Goal: Use online tool/utility

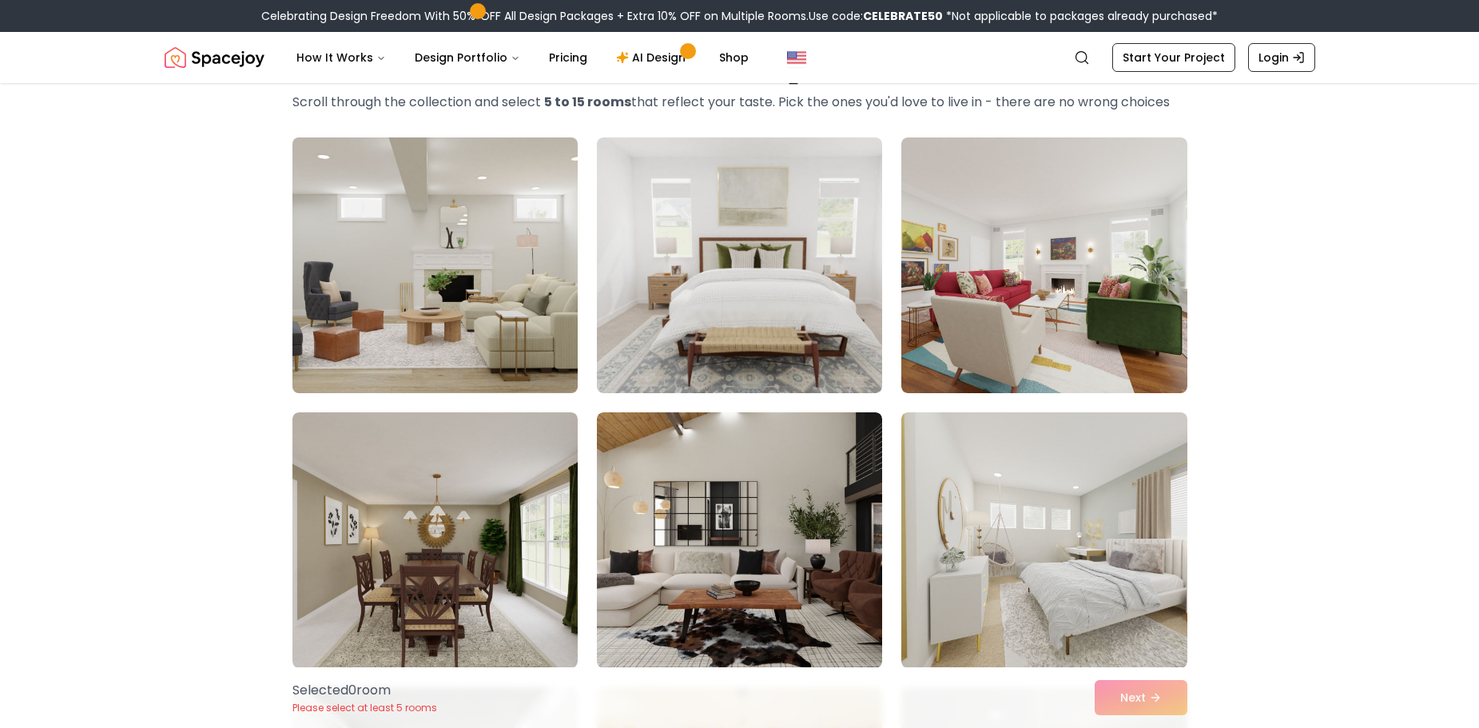
click at [487, 347] on img at bounding box center [435, 265] width 300 height 268
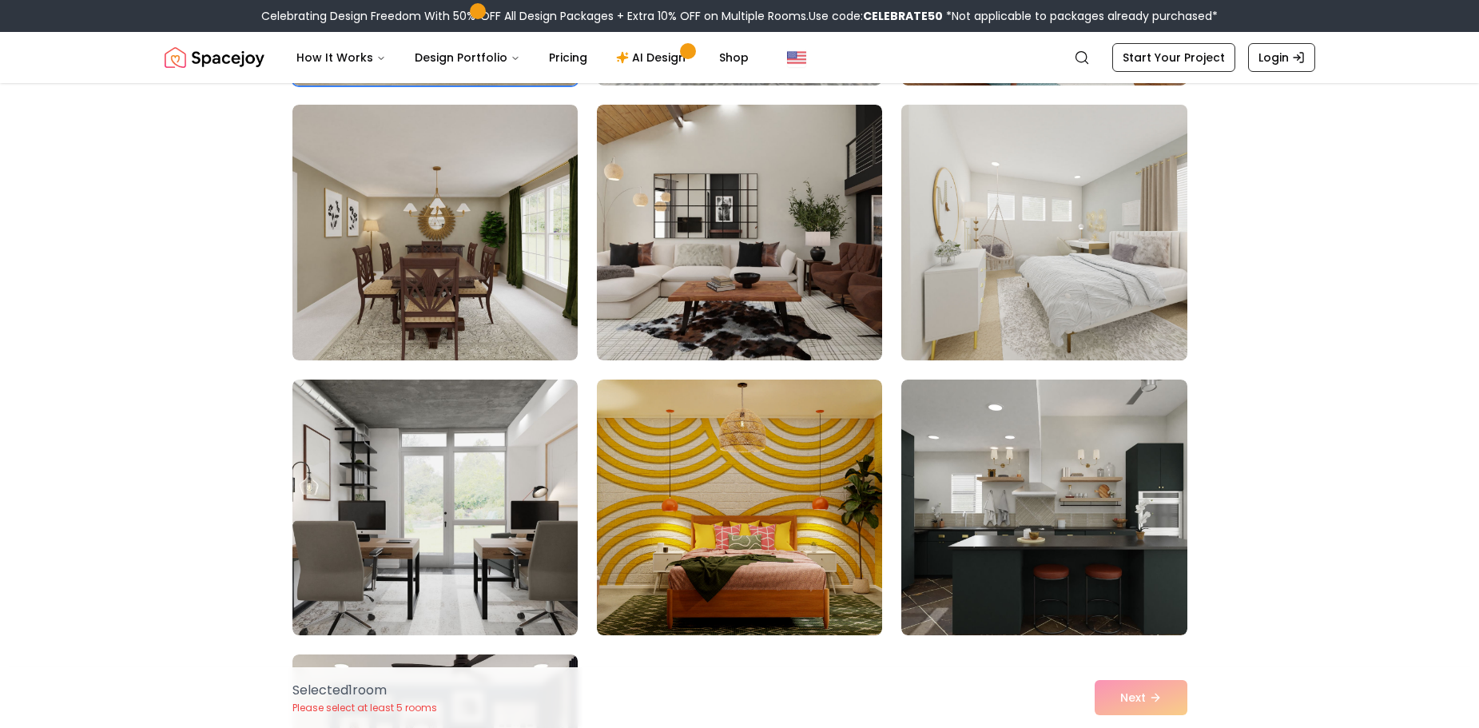
scroll to position [400, 0]
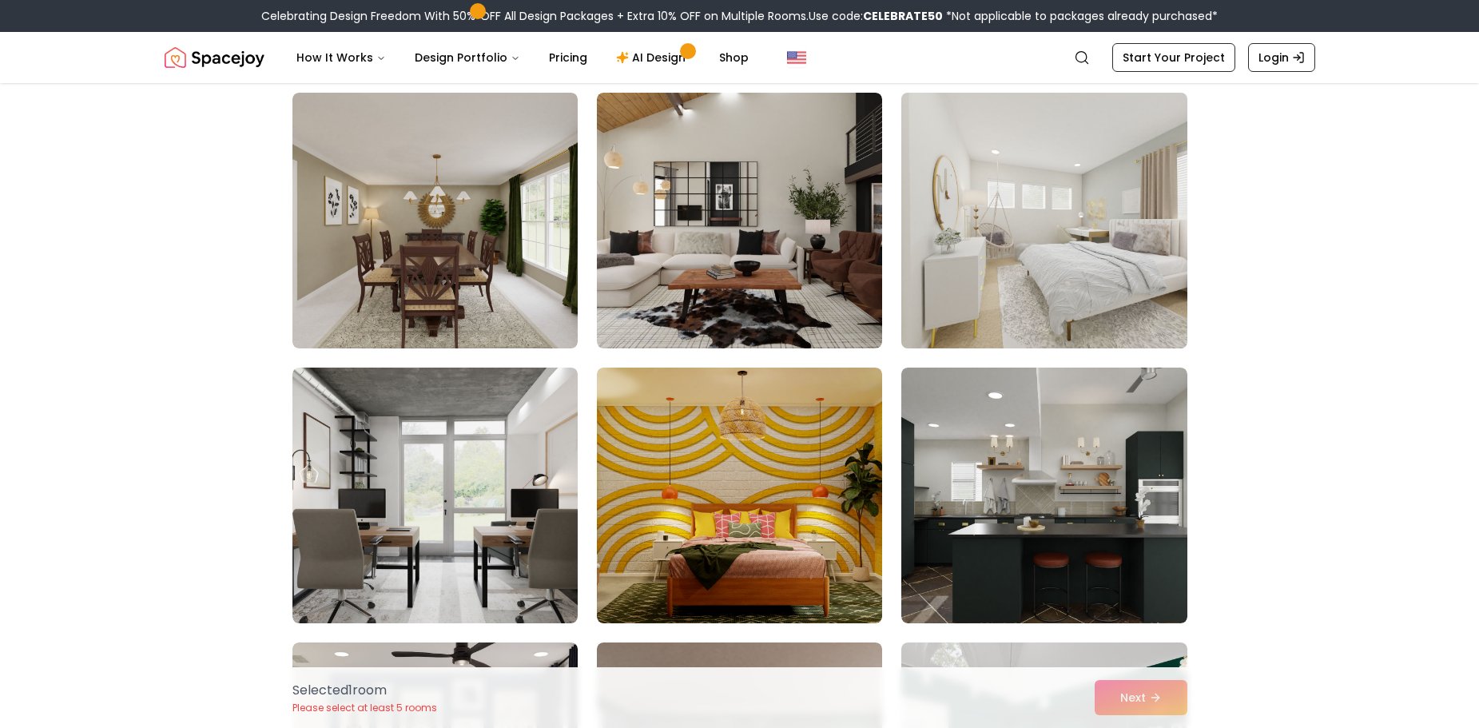
click at [1015, 272] on img at bounding box center [1044, 220] width 300 height 268
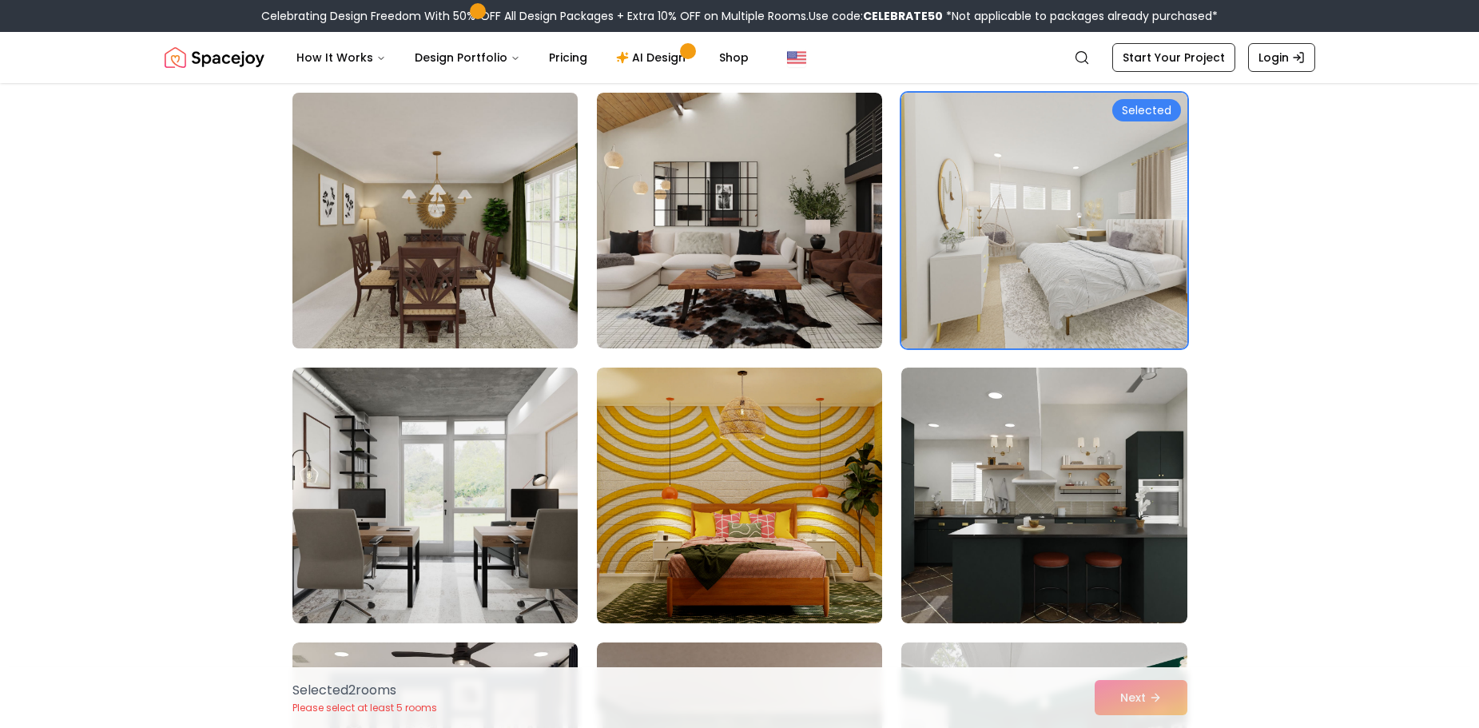
click at [451, 229] on img at bounding box center [435, 220] width 300 height 268
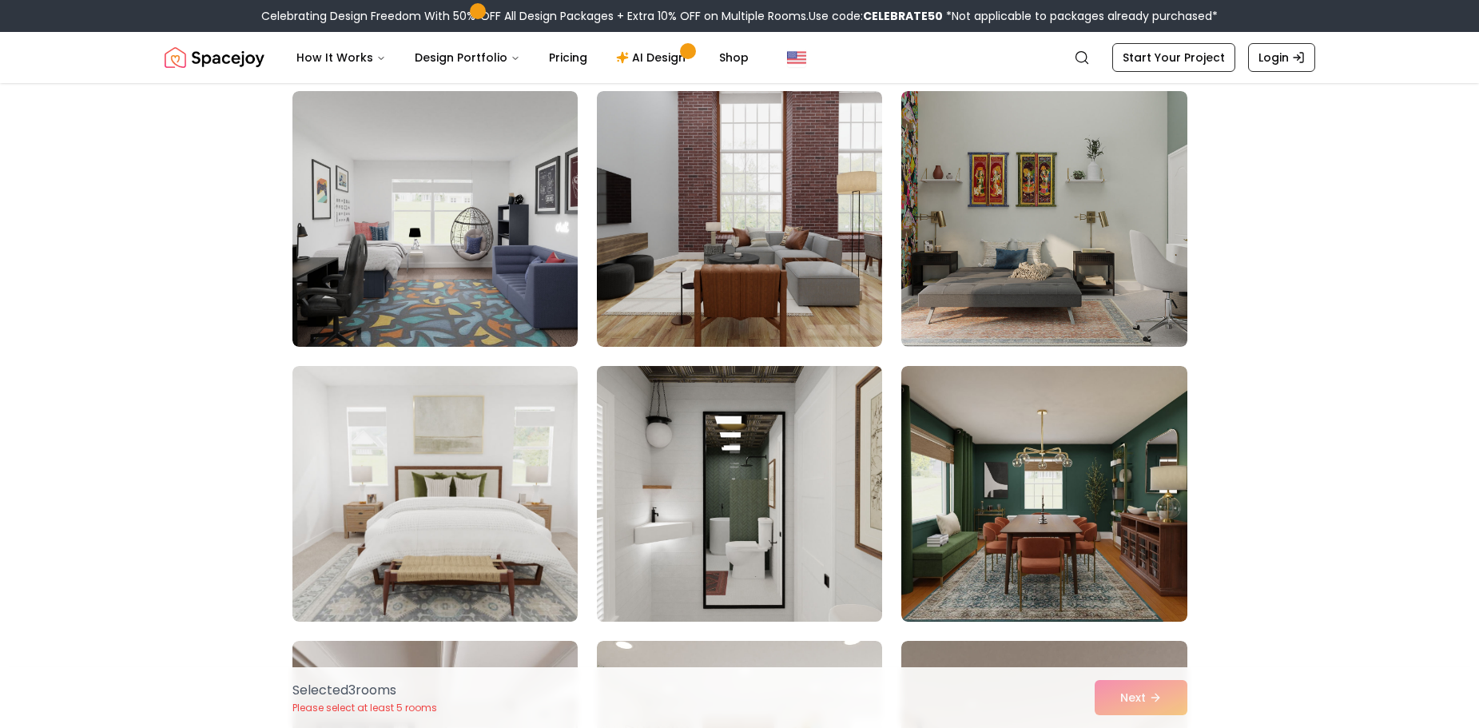
scroll to position [1598, 0]
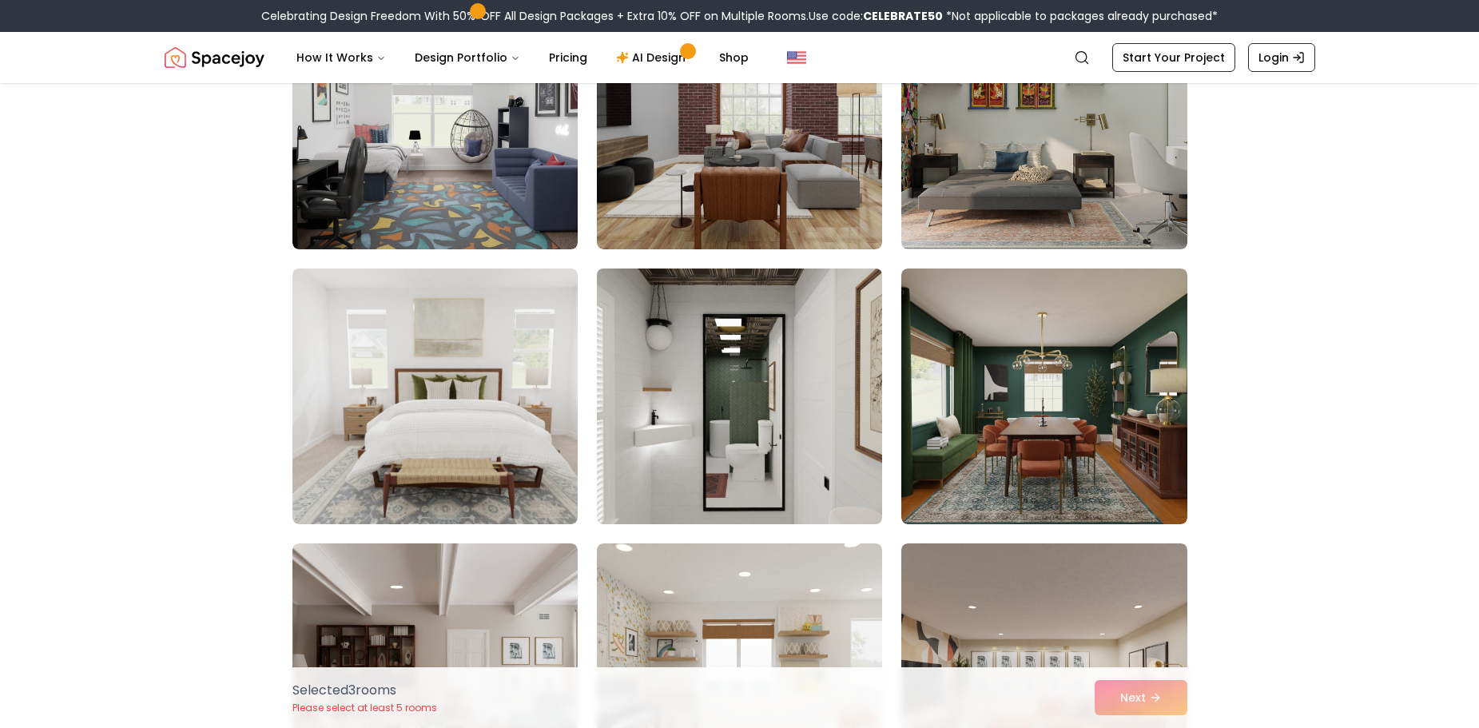
click at [815, 470] on img at bounding box center [740, 396] width 300 height 268
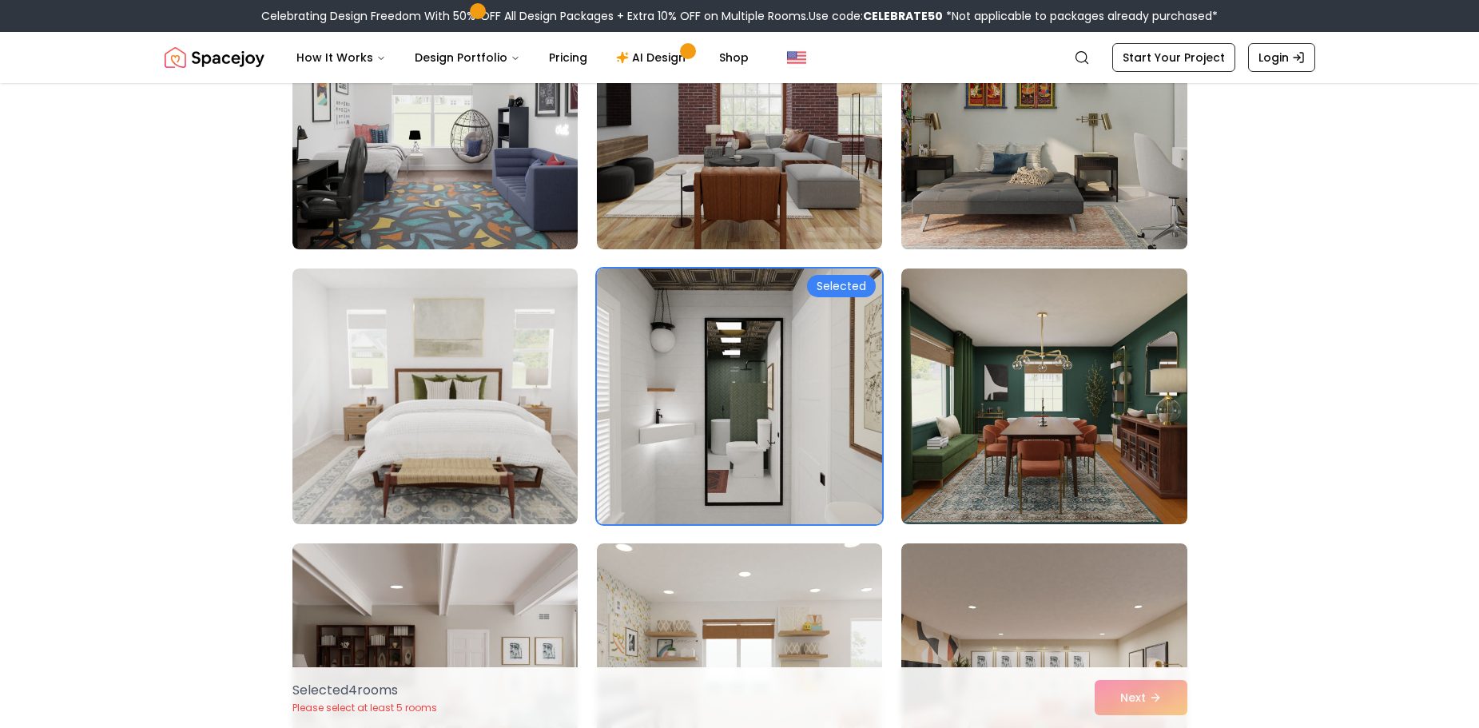
click at [1078, 214] on img at bounding box center [1044, 121] width 300 height 268
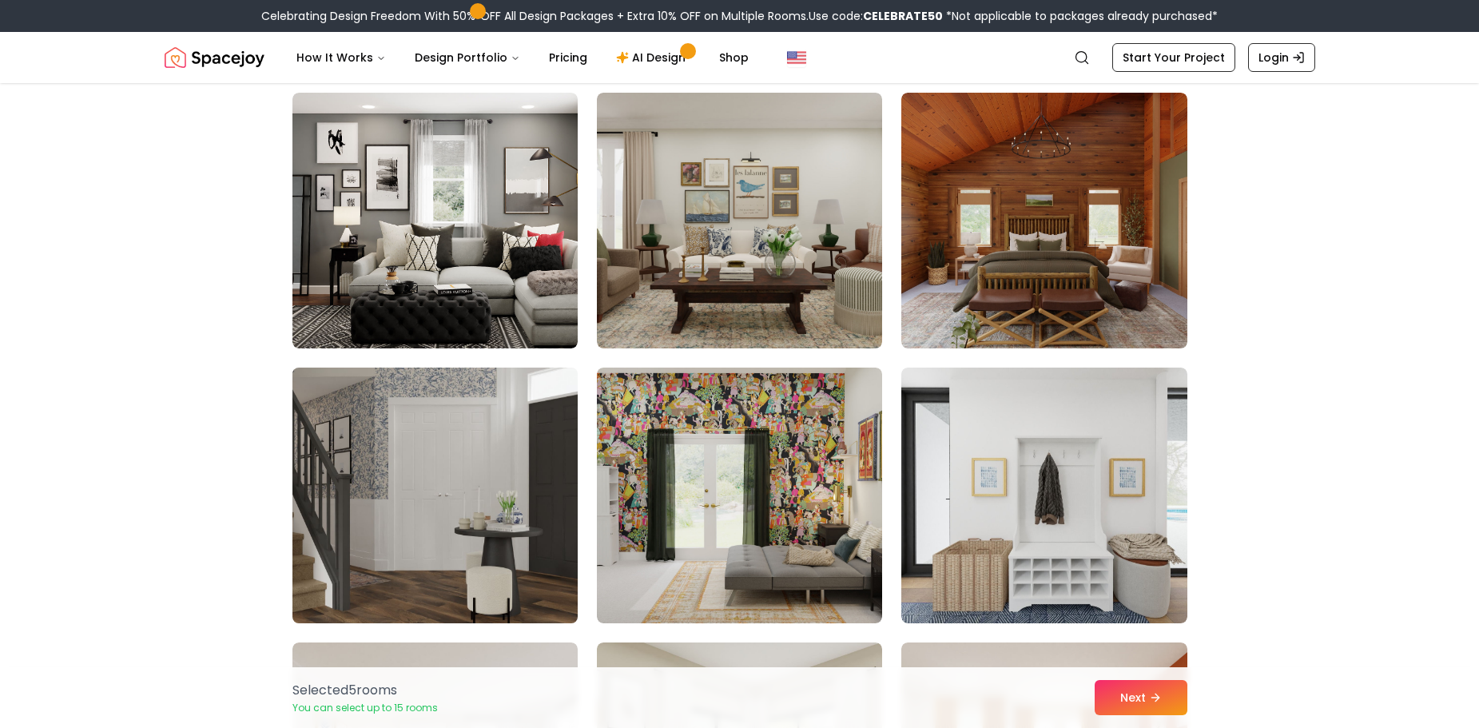
scroll to position [2317, 0]
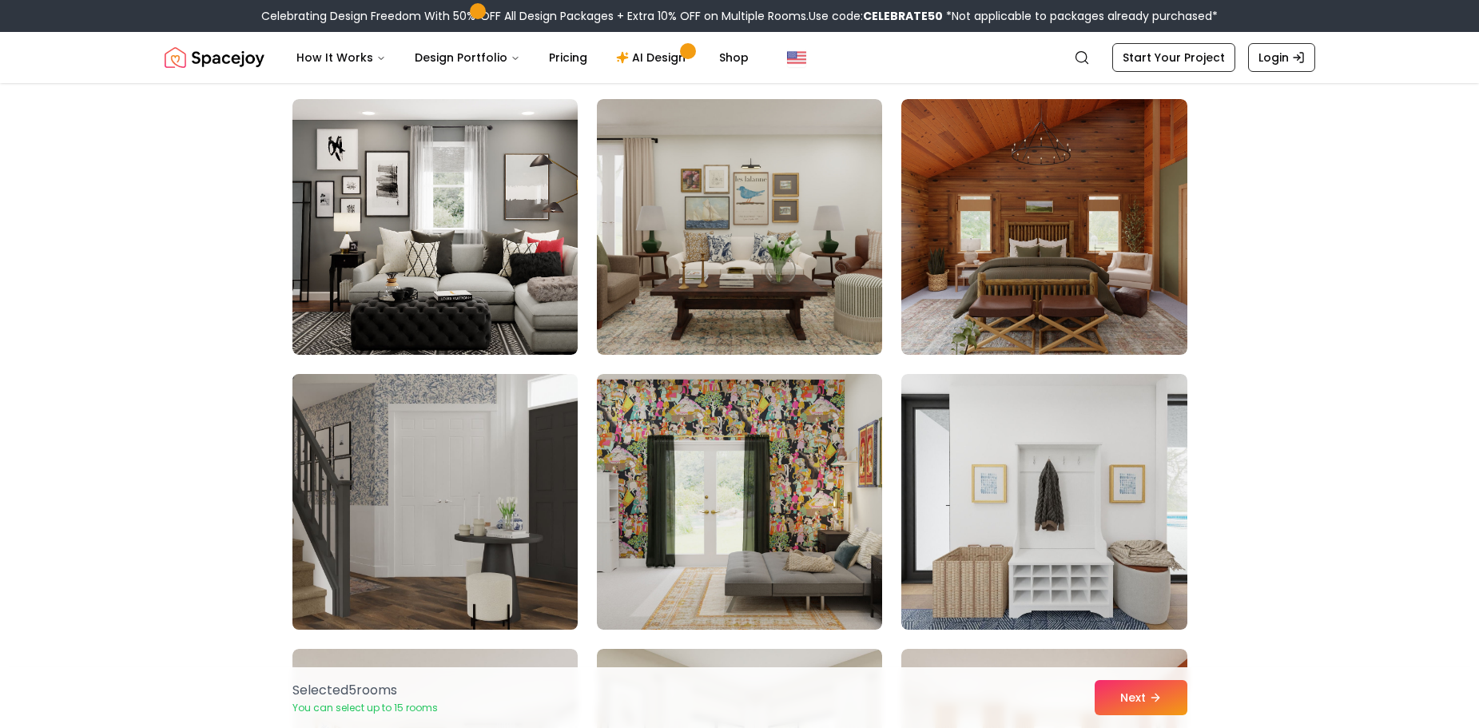
click at [483, 550] on img at bounding box center [435, 502] width 300 height 268
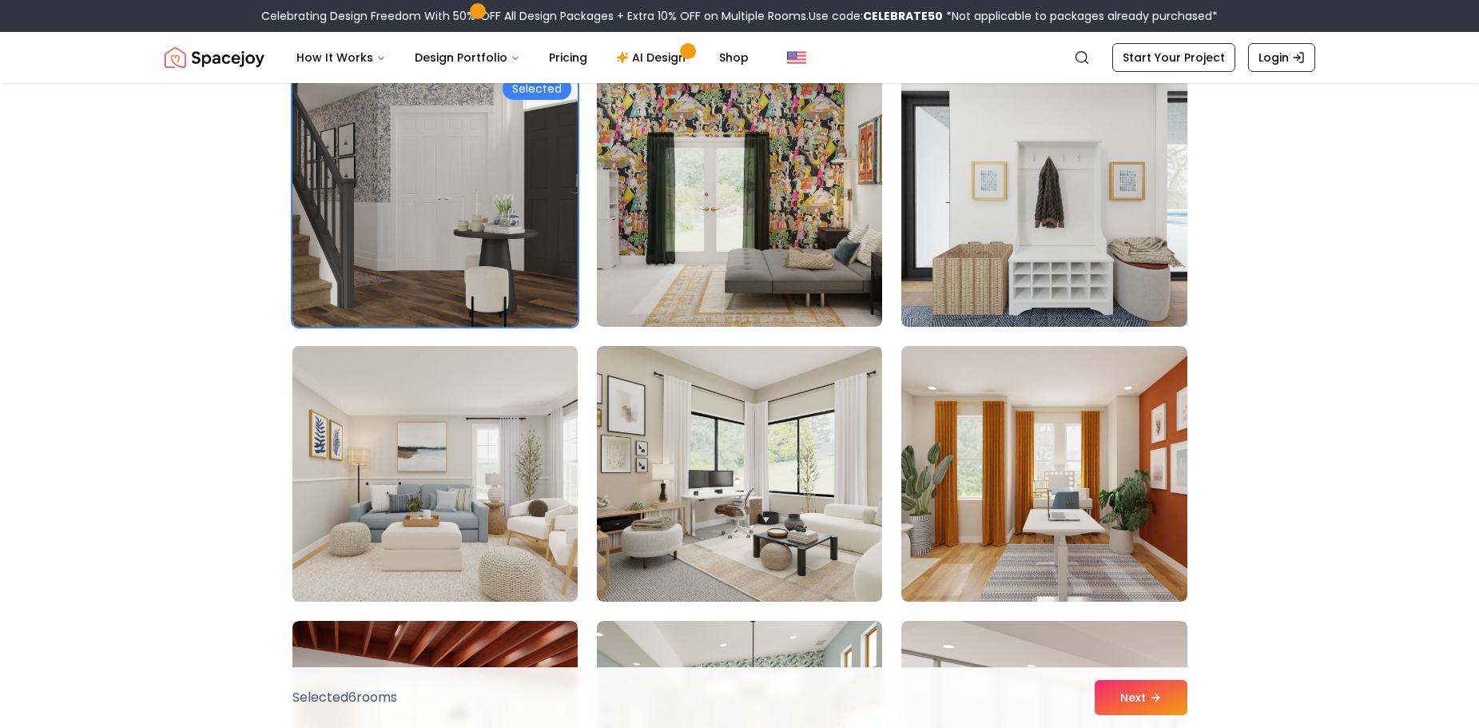
scroll to position [2637, 0]
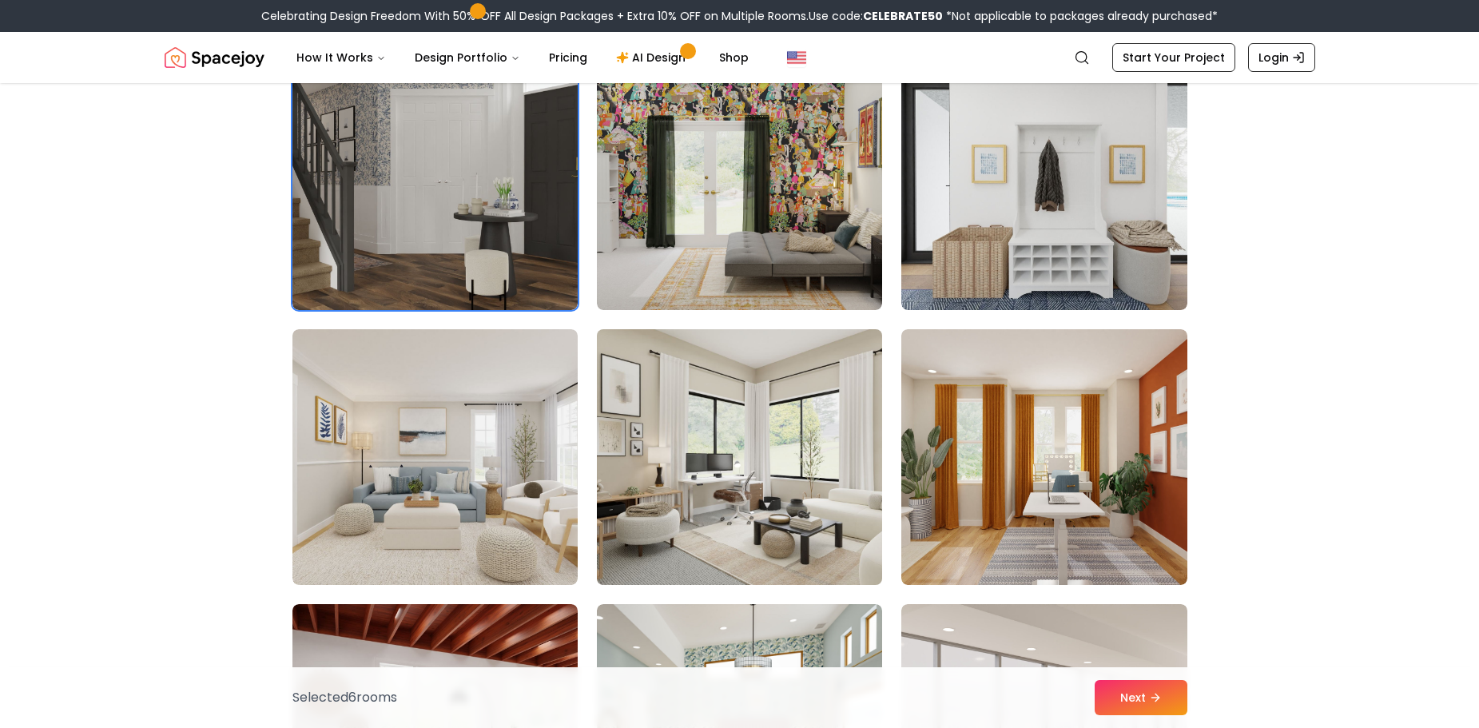
click at [817, 547] on img at bounding box center [740, 457] width 300 height 268
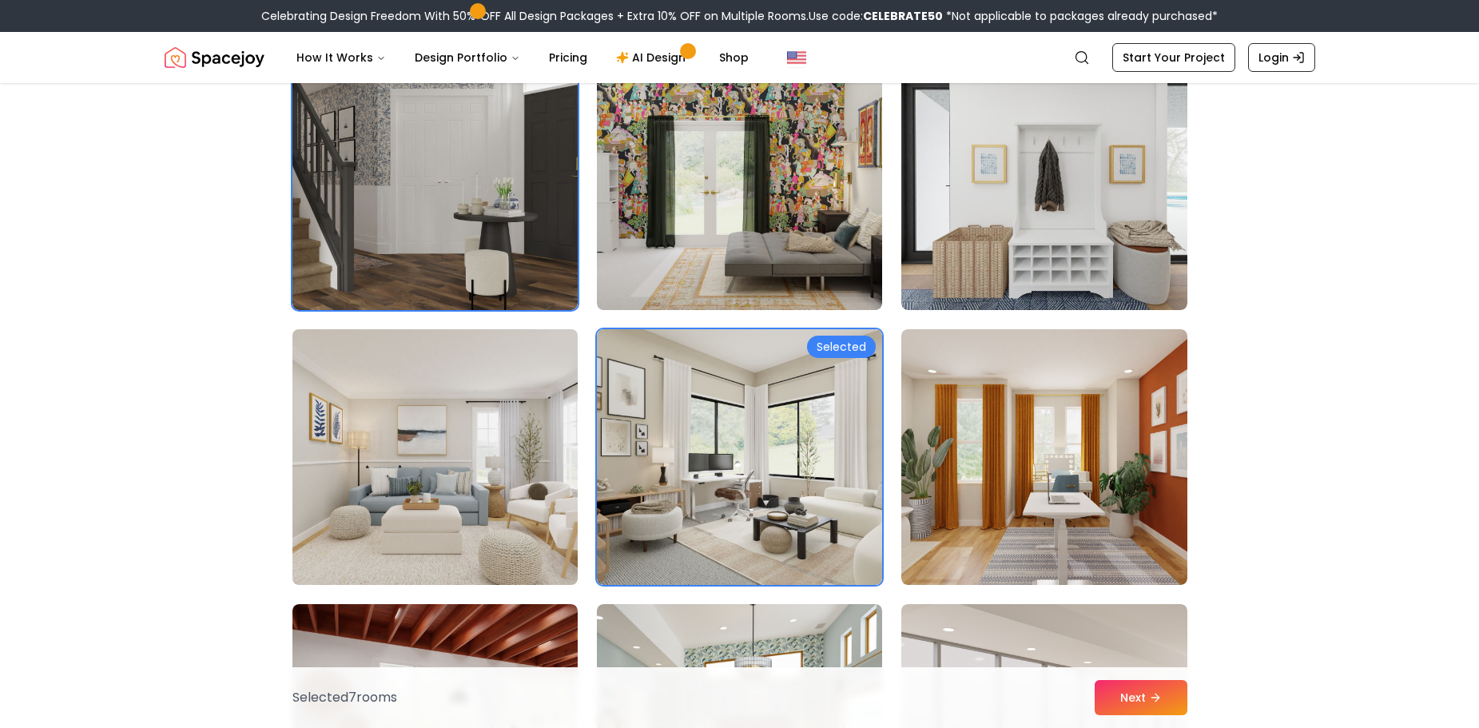
click at [477, 513] on img at bounding box center [435, 457] width 300 height 268
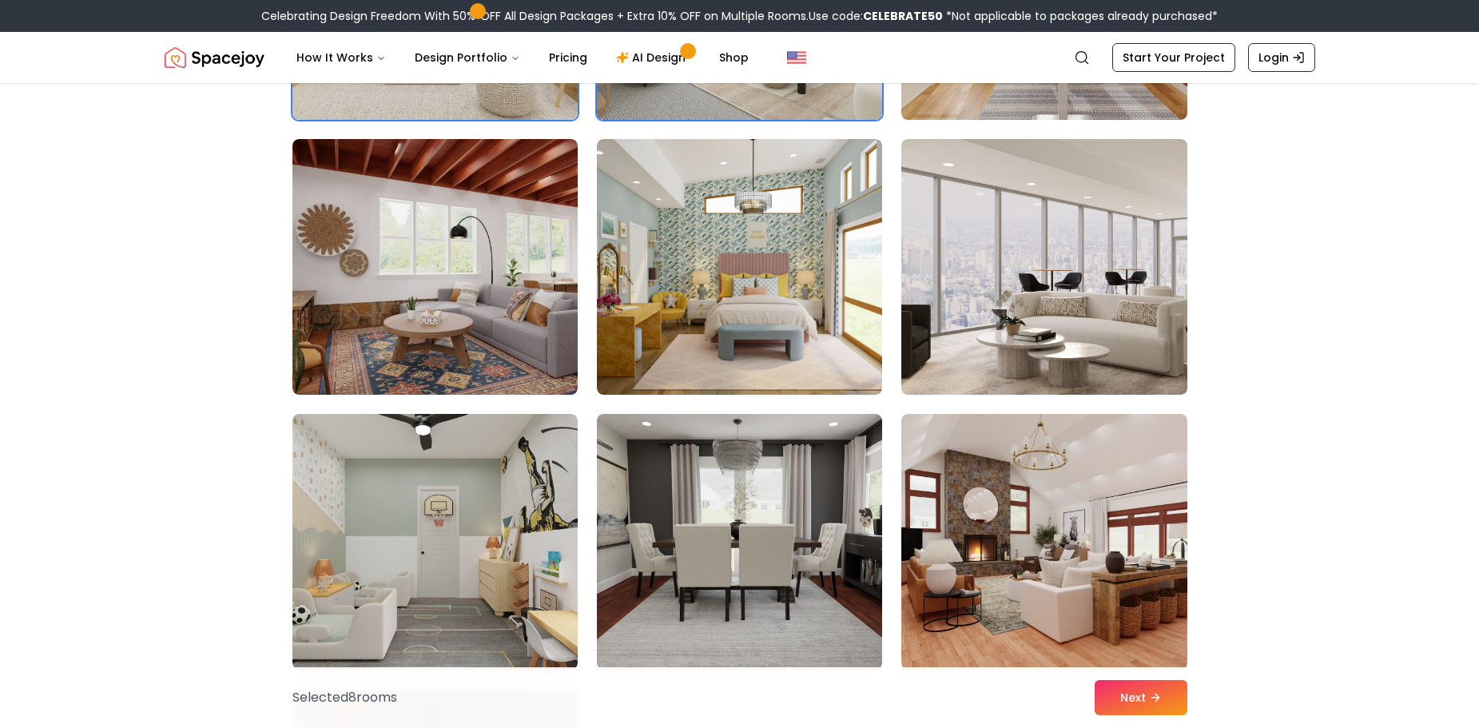
scroll to position [3116, 0]
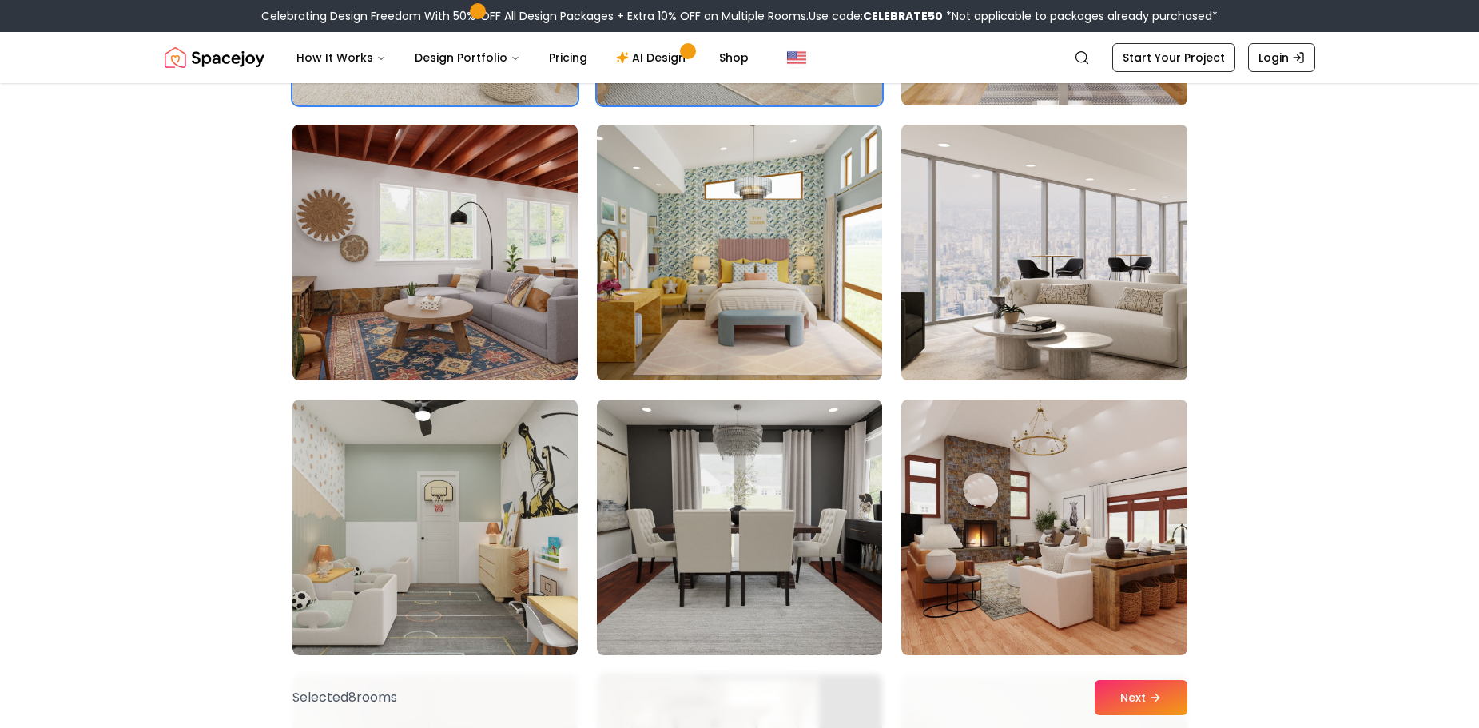
click at [1083, 304] on img at bounding box center [1044, 252] width 300 height 268
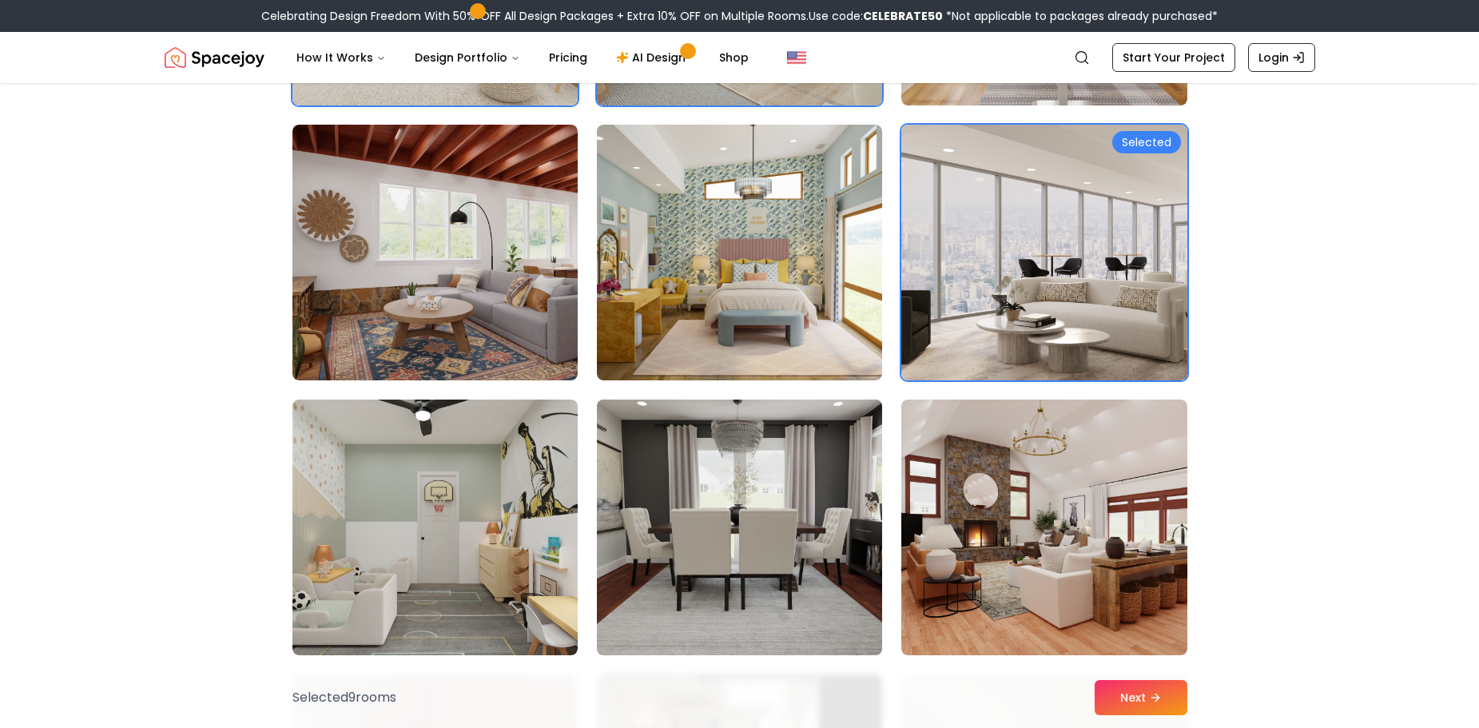
click at [845, 560] on img at bounding box center [740, 527] width 300 height 268
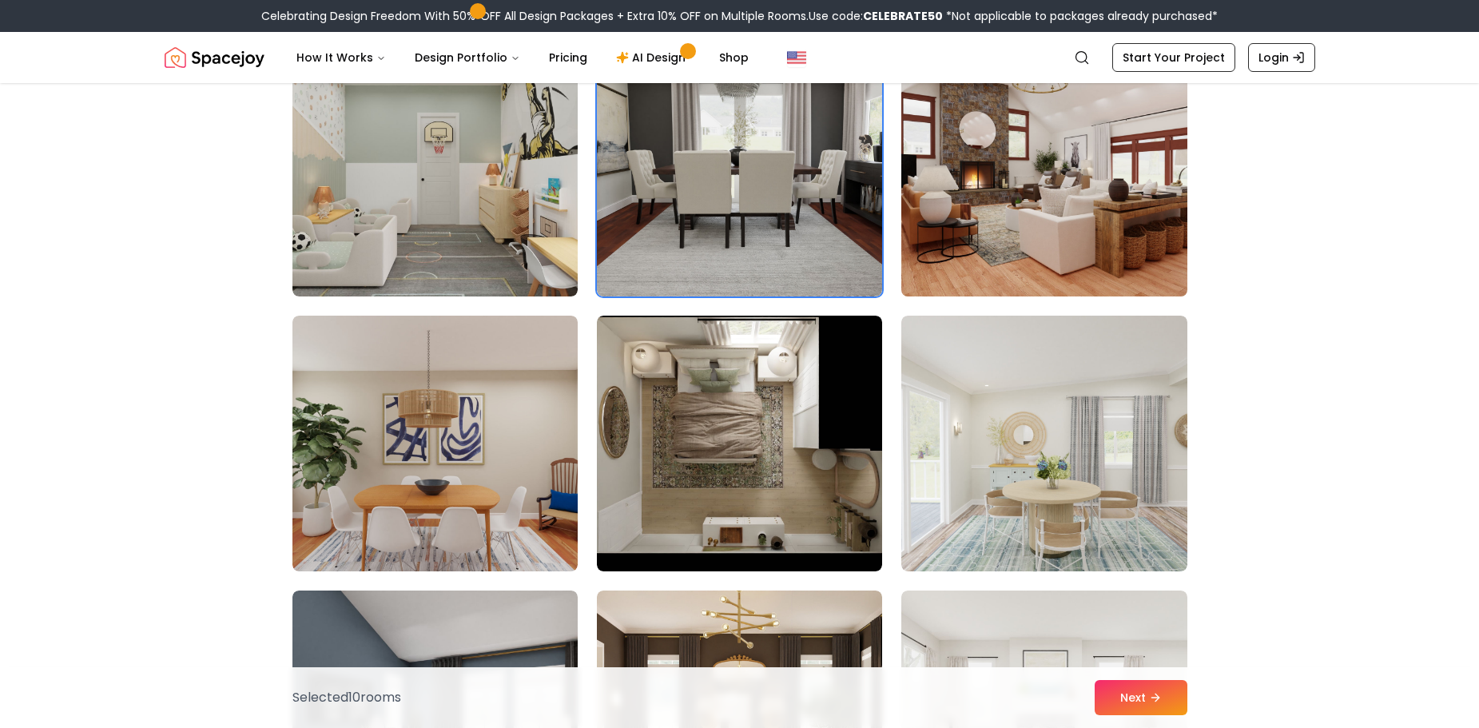
scroll to position [3516, 0]
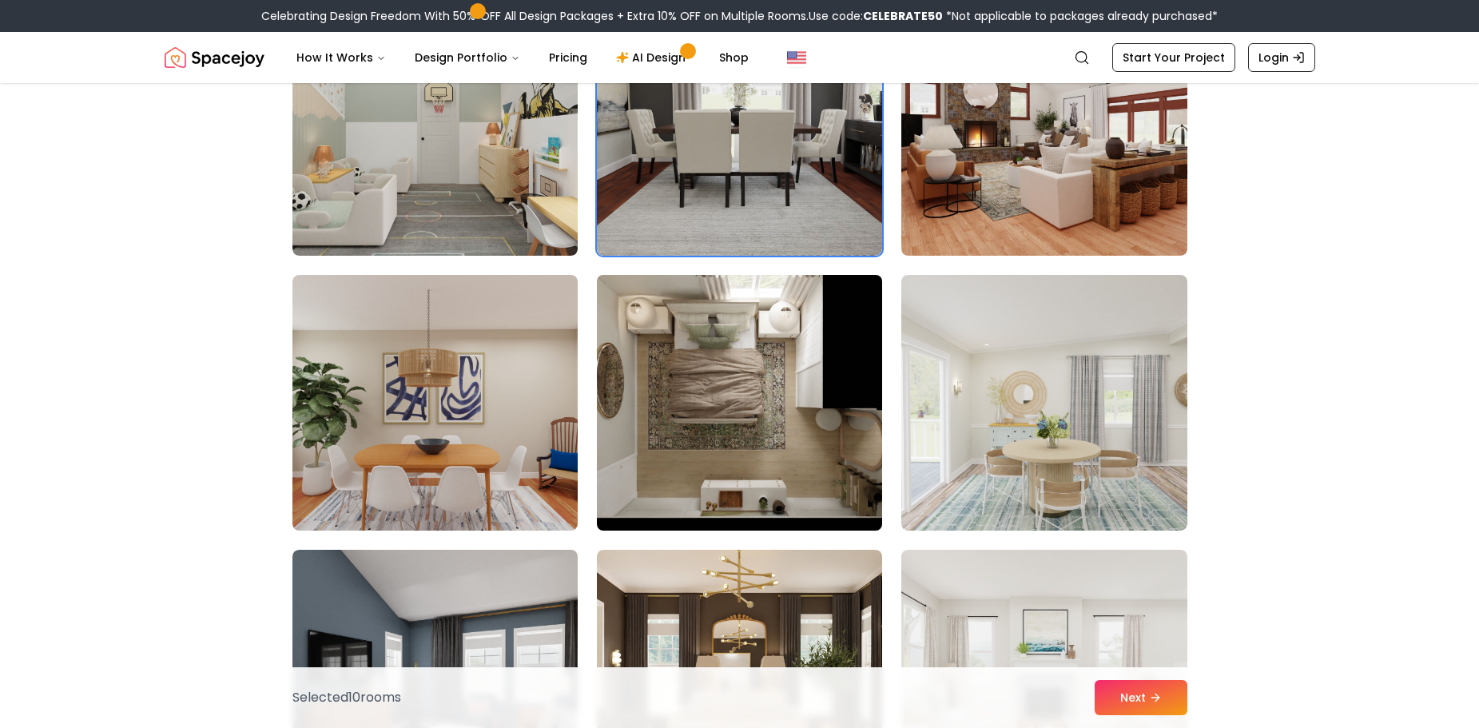
click at [799, 435] on img at bounding box center [740, 402] width 300 height 268
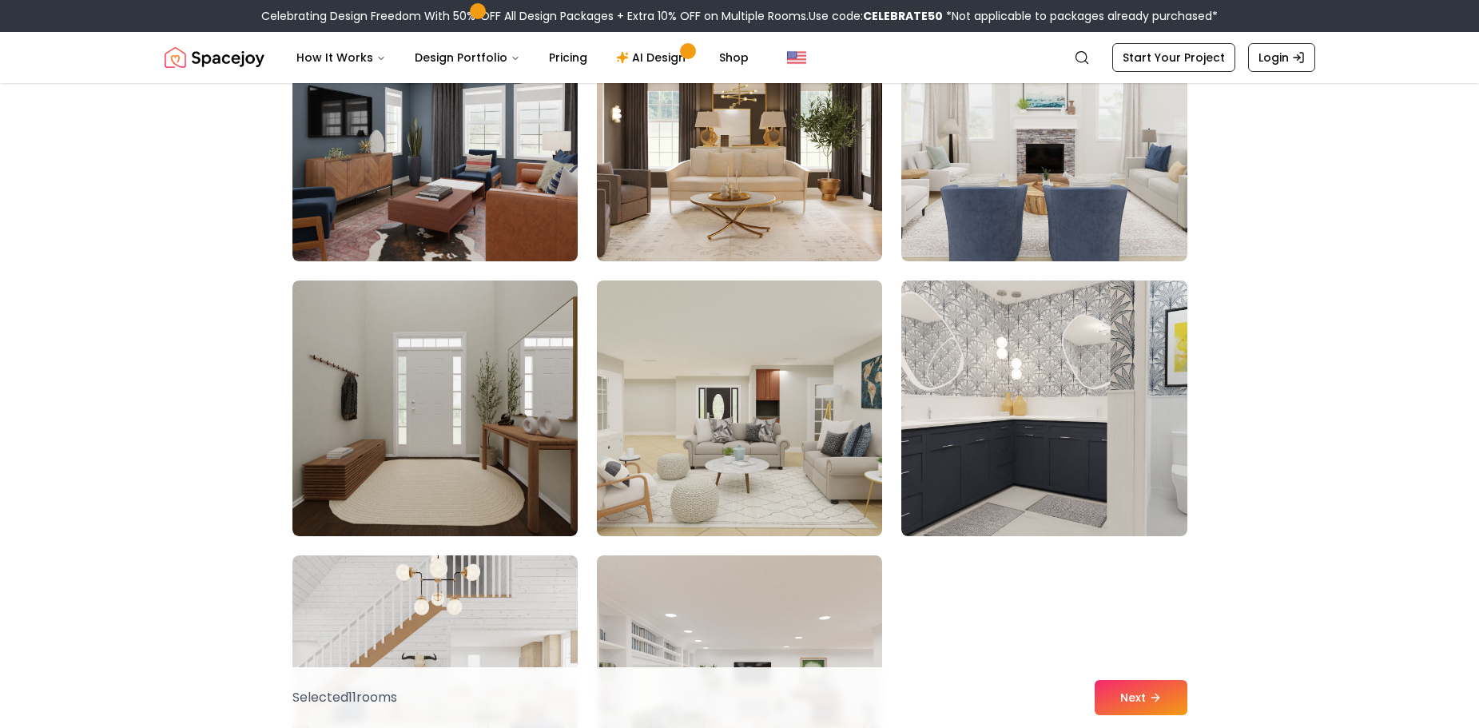
scroll to position [4155, 0]
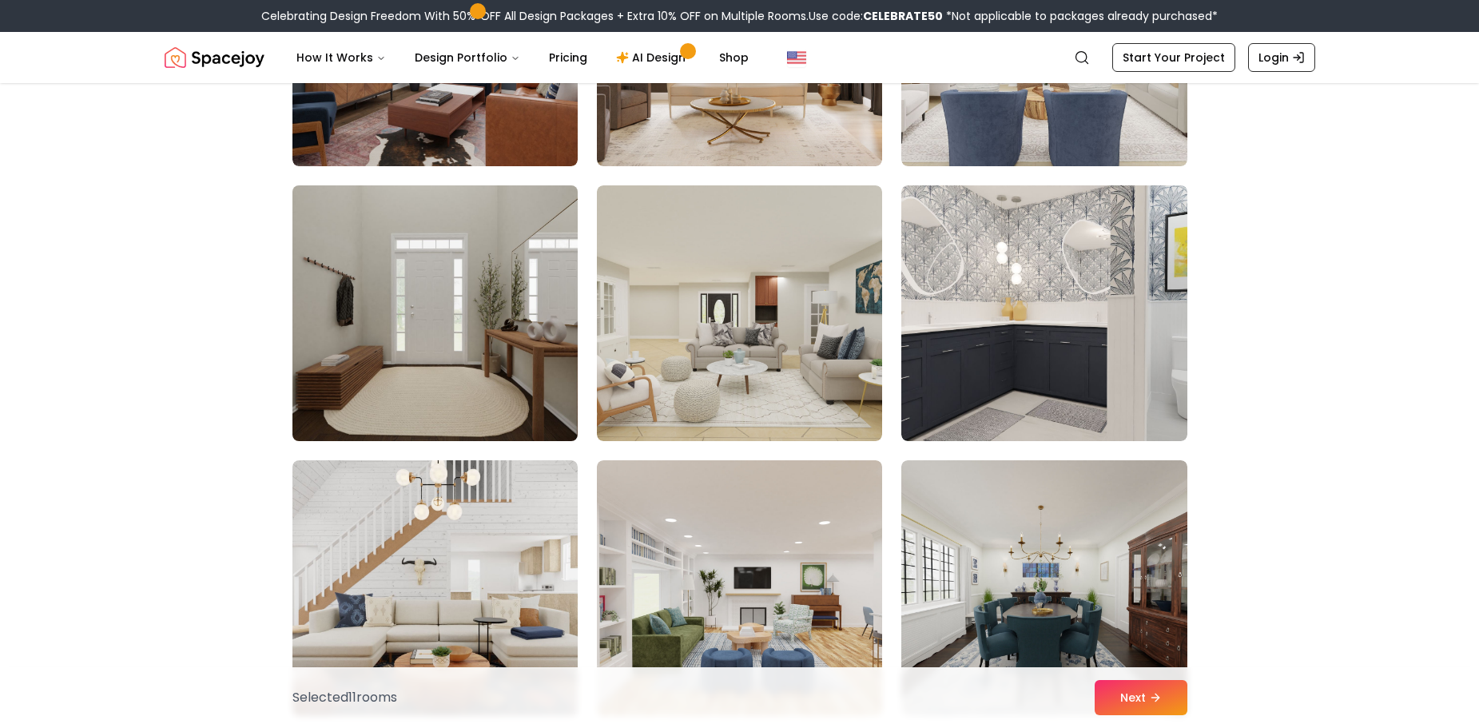
click at [444, 366] on img at bounding box center [435, 313] width 300 height 268
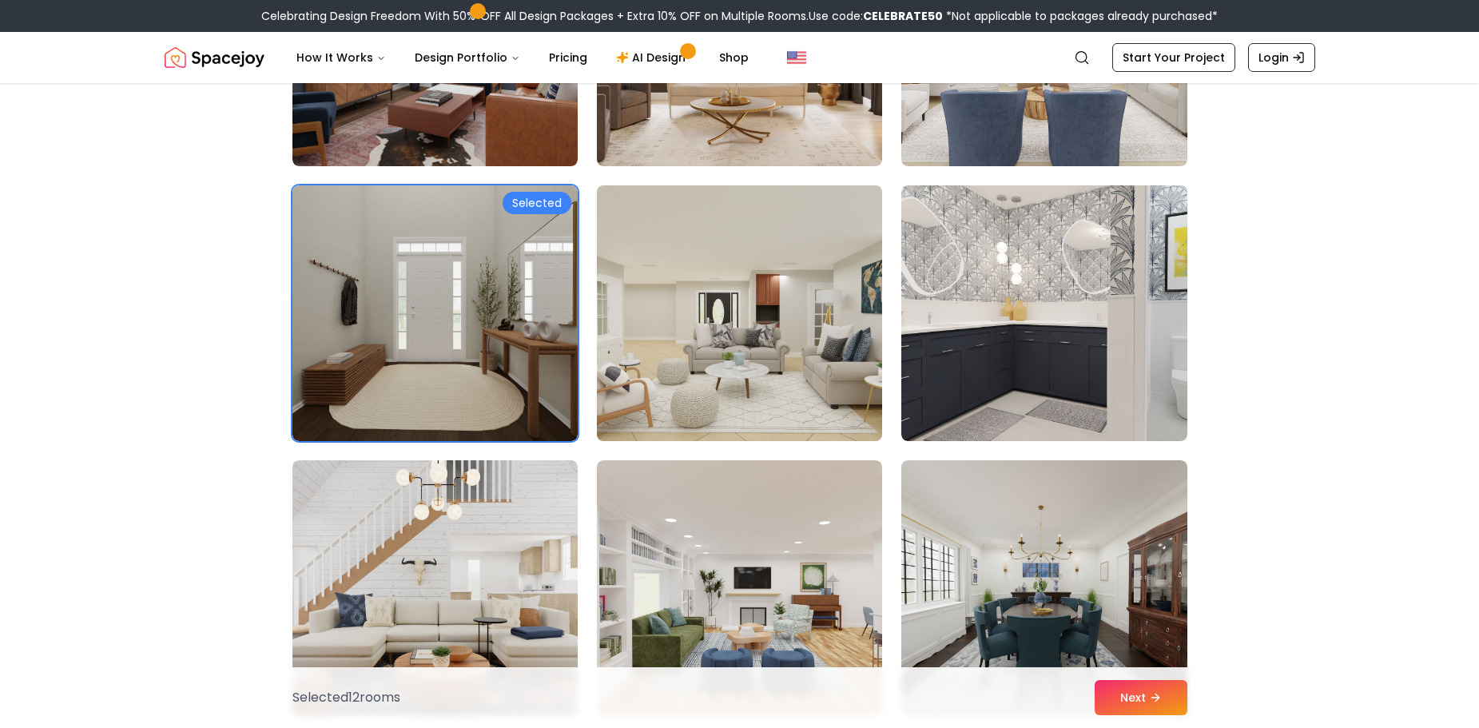
click at [693, 383] on img at bounding box center [740, 313] width 300 height 268
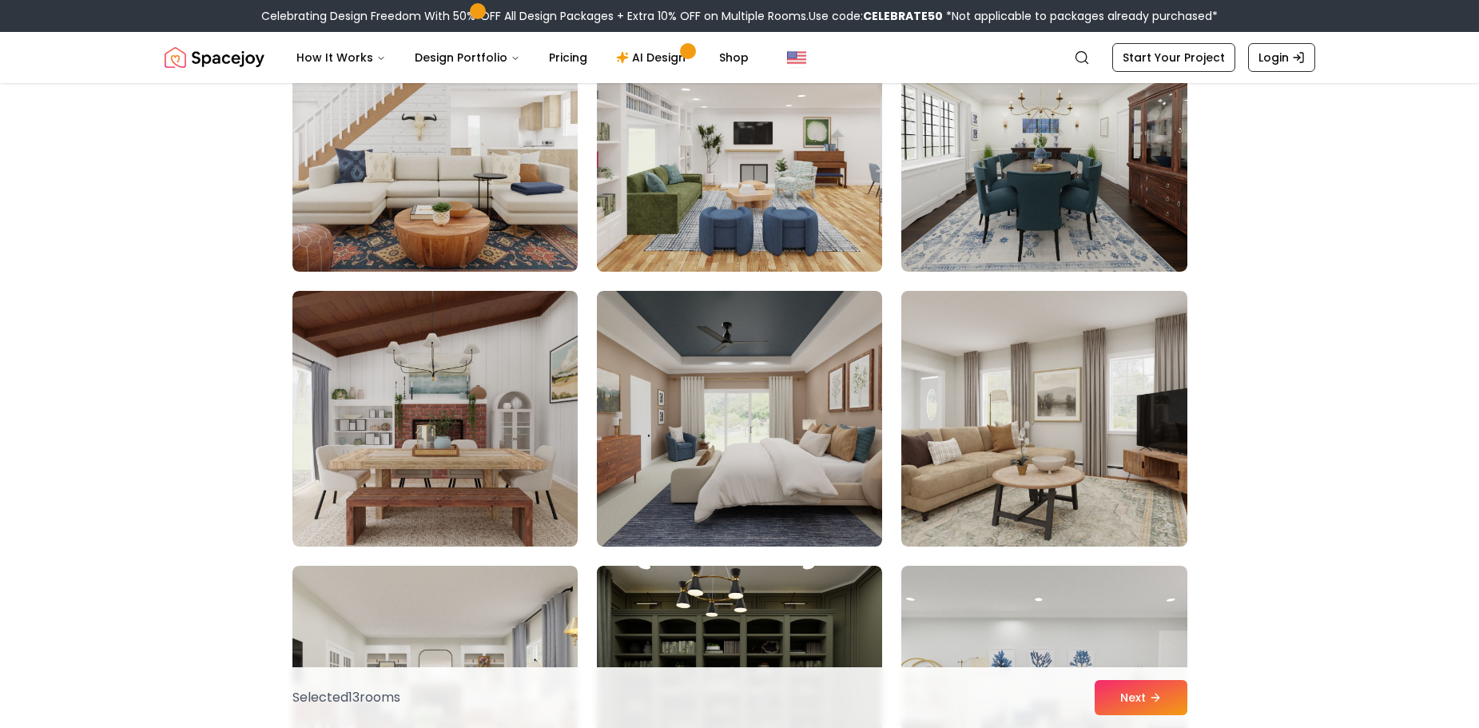
scroll to position [4634, 0]
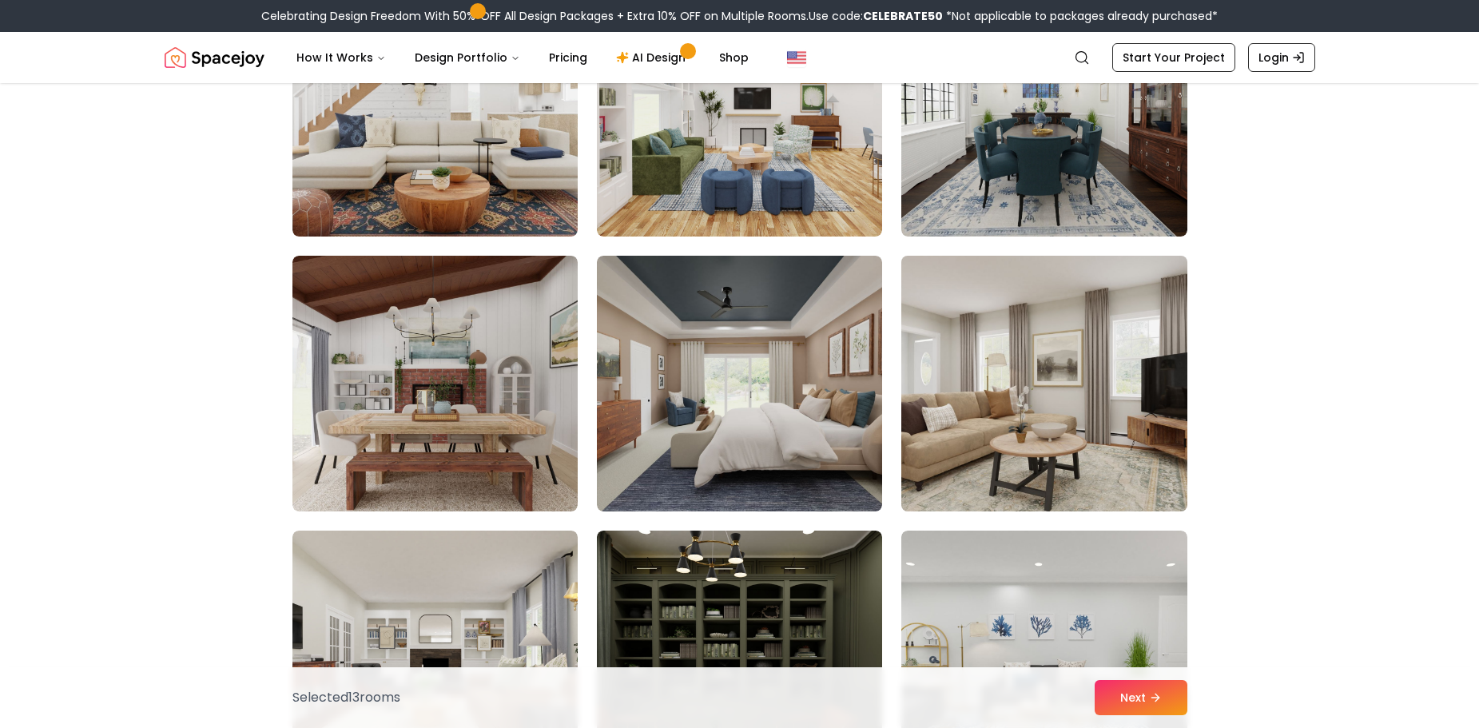
click at [998, 481] on img at bounding box center [1044, 383] width 300 height 268
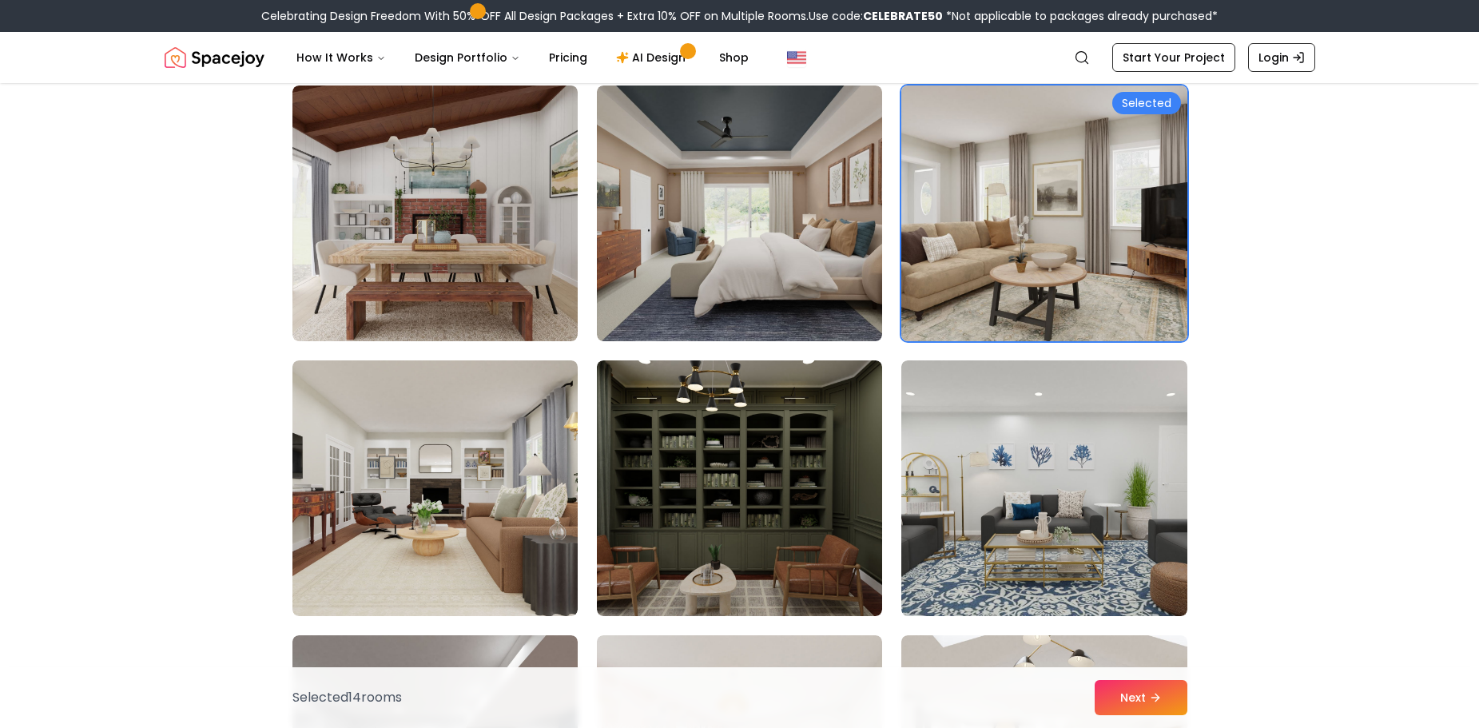
scroll to position [4874, 0]
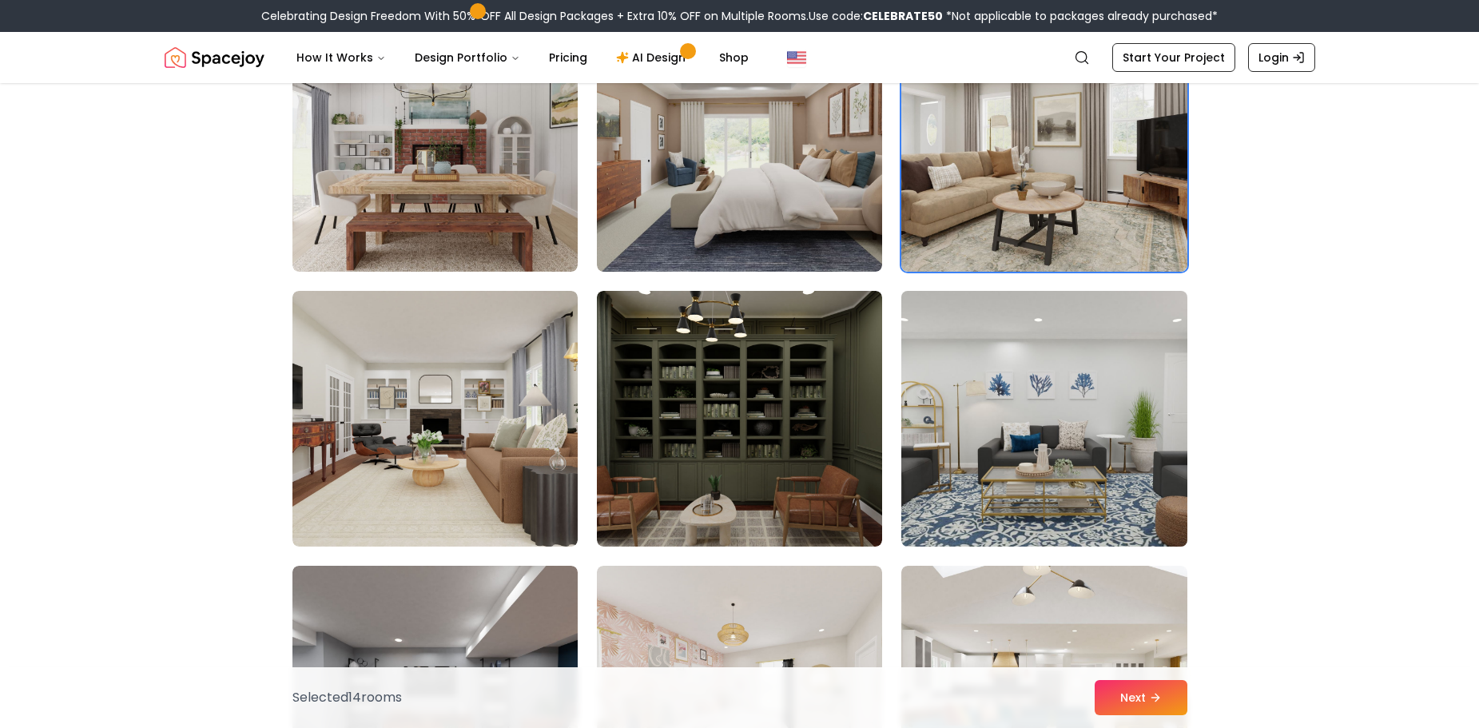
click at [1036, 506] on img at bounding box center [1044, 418] width 300 height 268
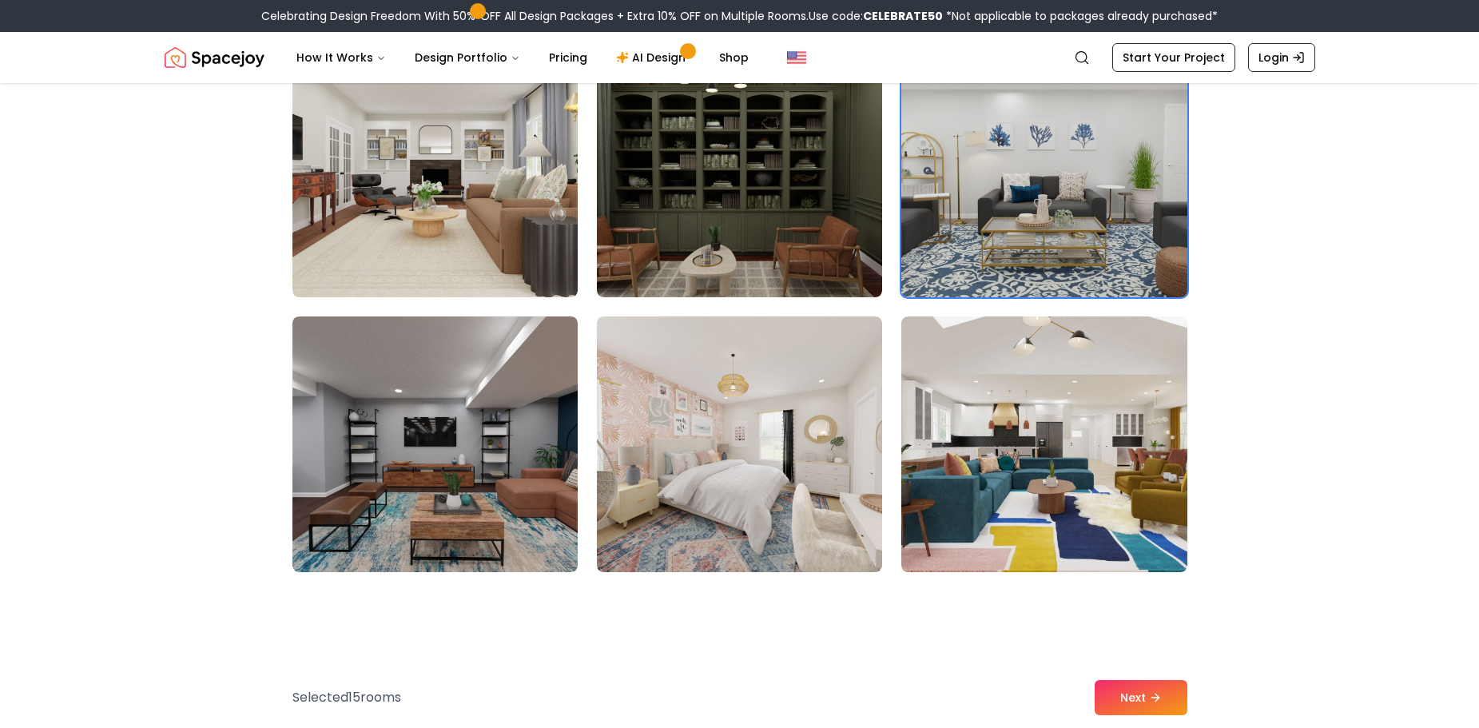
scroll to position [5194, 0]
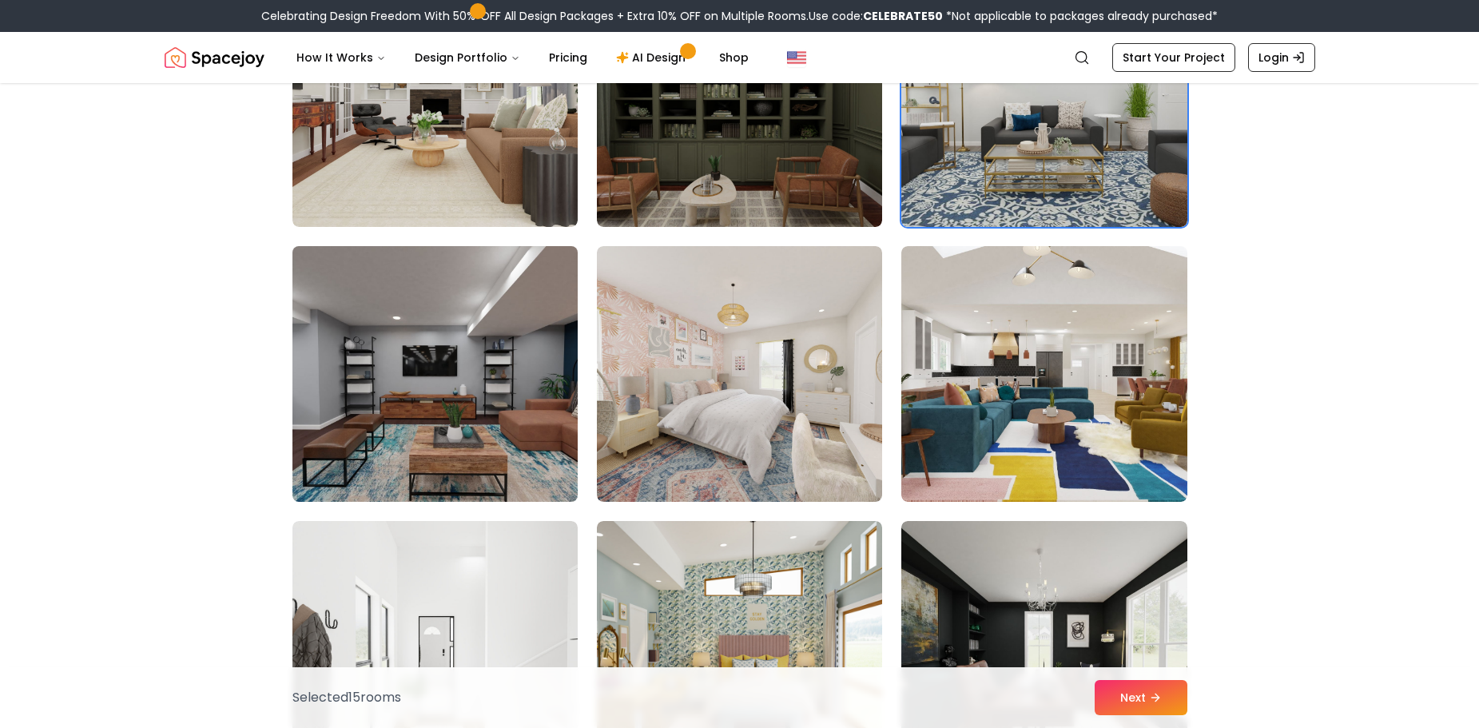
click at [498, 365] on img at bounding box center [435, 374] width 300 height 268
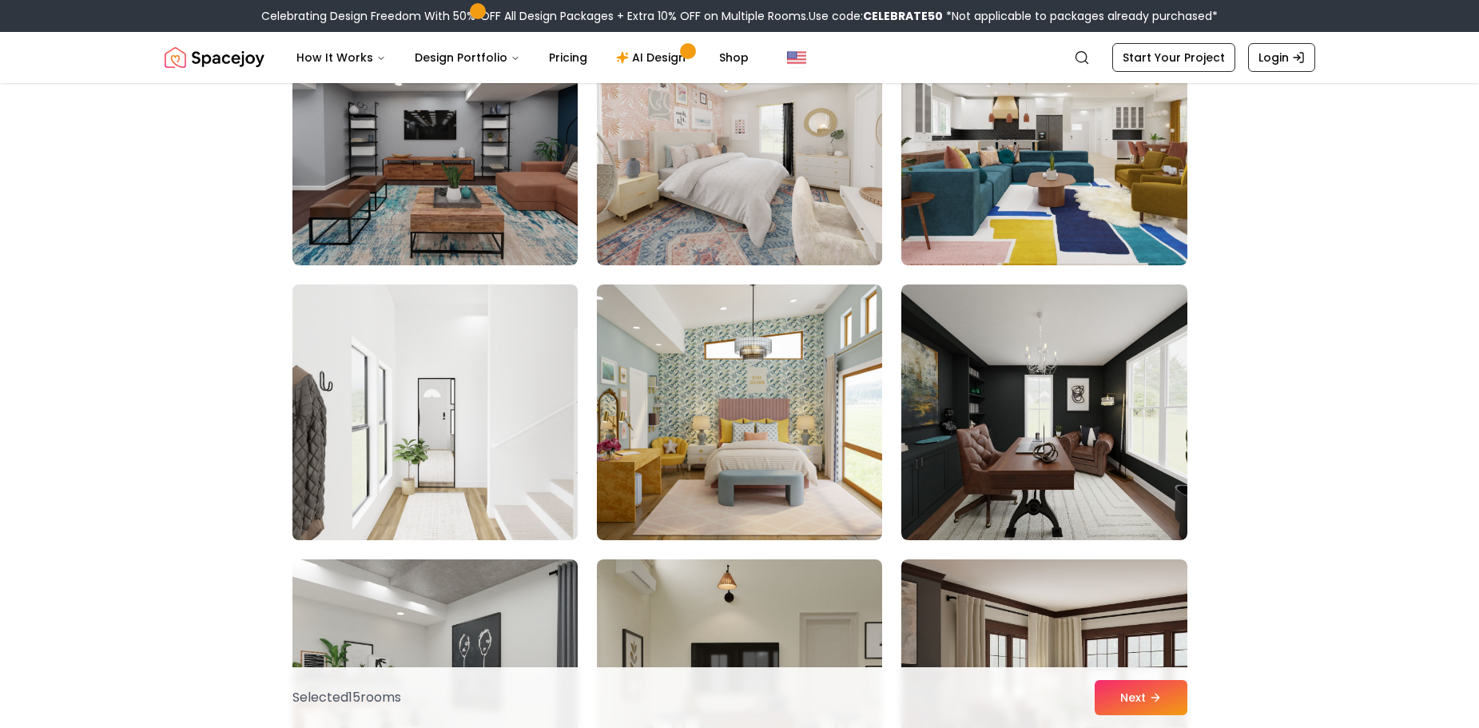
scroll to position [5433, 0]
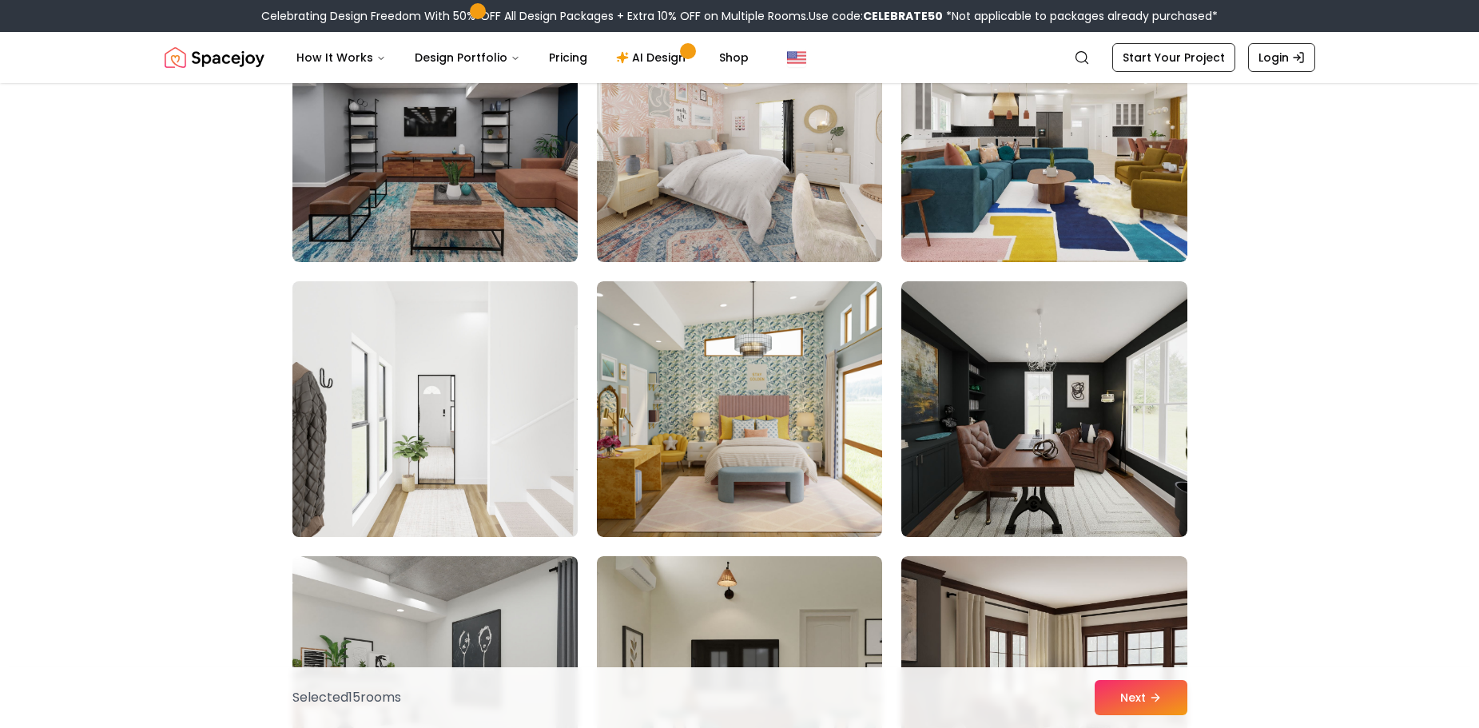
click at [554, 431] on img at bounding box center [435, 409] width 300 height 268
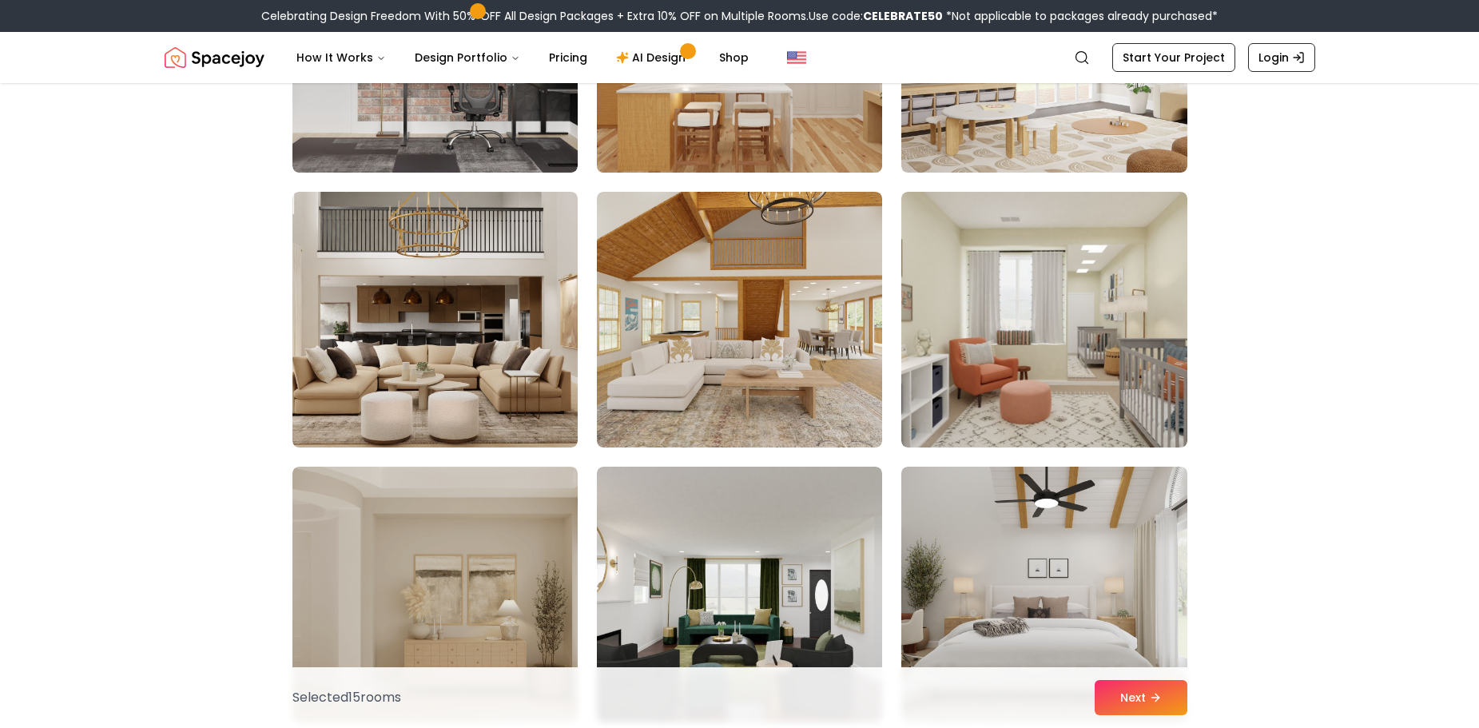
scroll to position [6951, 0]
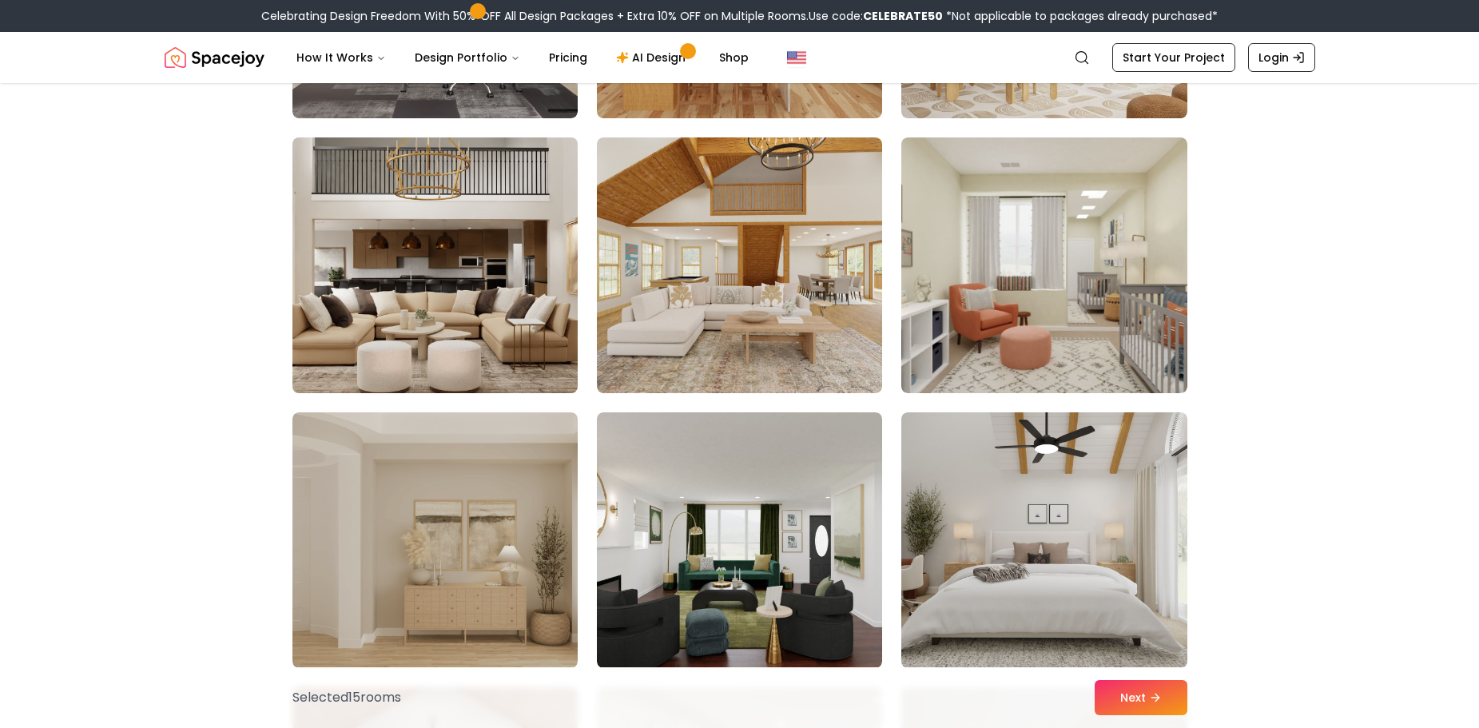
click at [539, 338] on img at bounding box center [435, 265] width 300 height 268
click at [411, 244] on img at bounding box center [435, 265] width 300 height 268
click at [437, 255] on img at bounding box center [435, 265] width 300 height 268
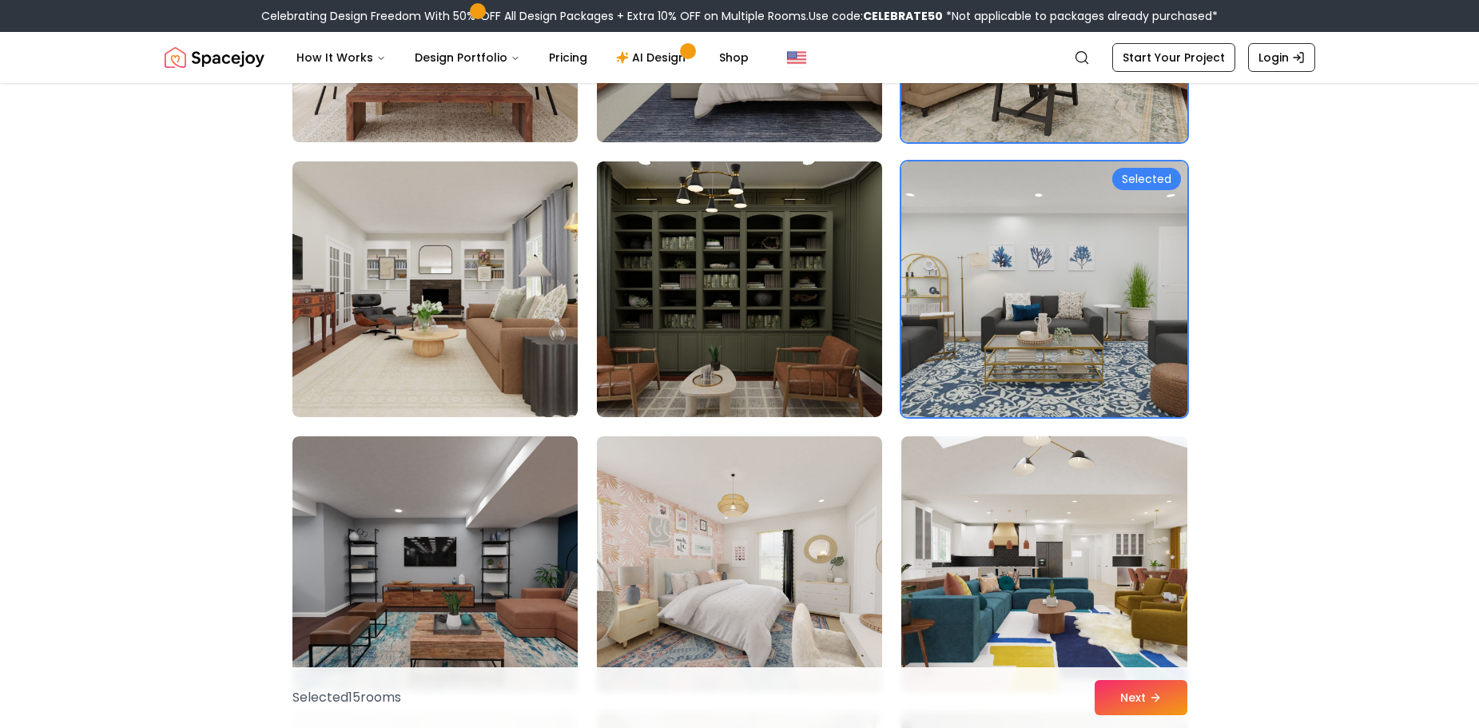
scroll to position [4954, 0]
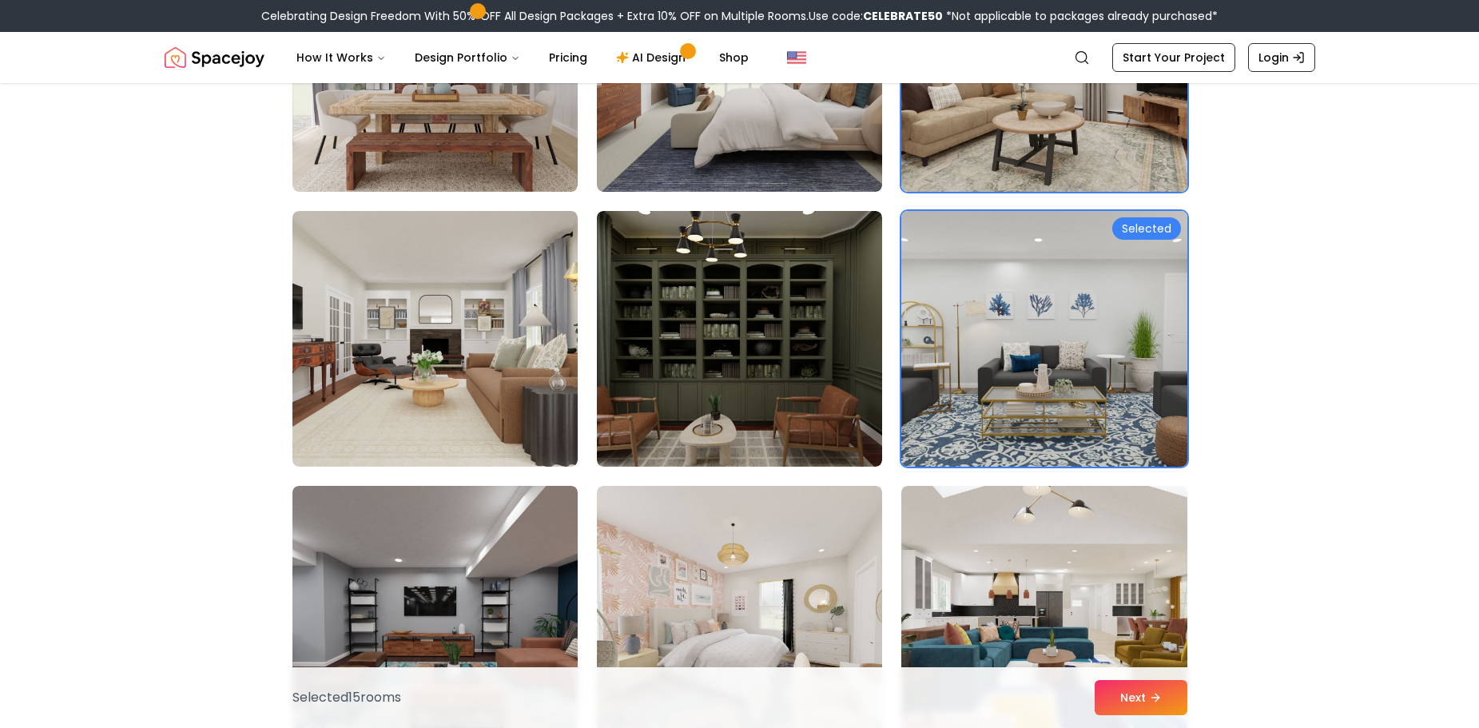
click at [1012, 397] on img at bounding box center [1044, 339] width 300 height 268
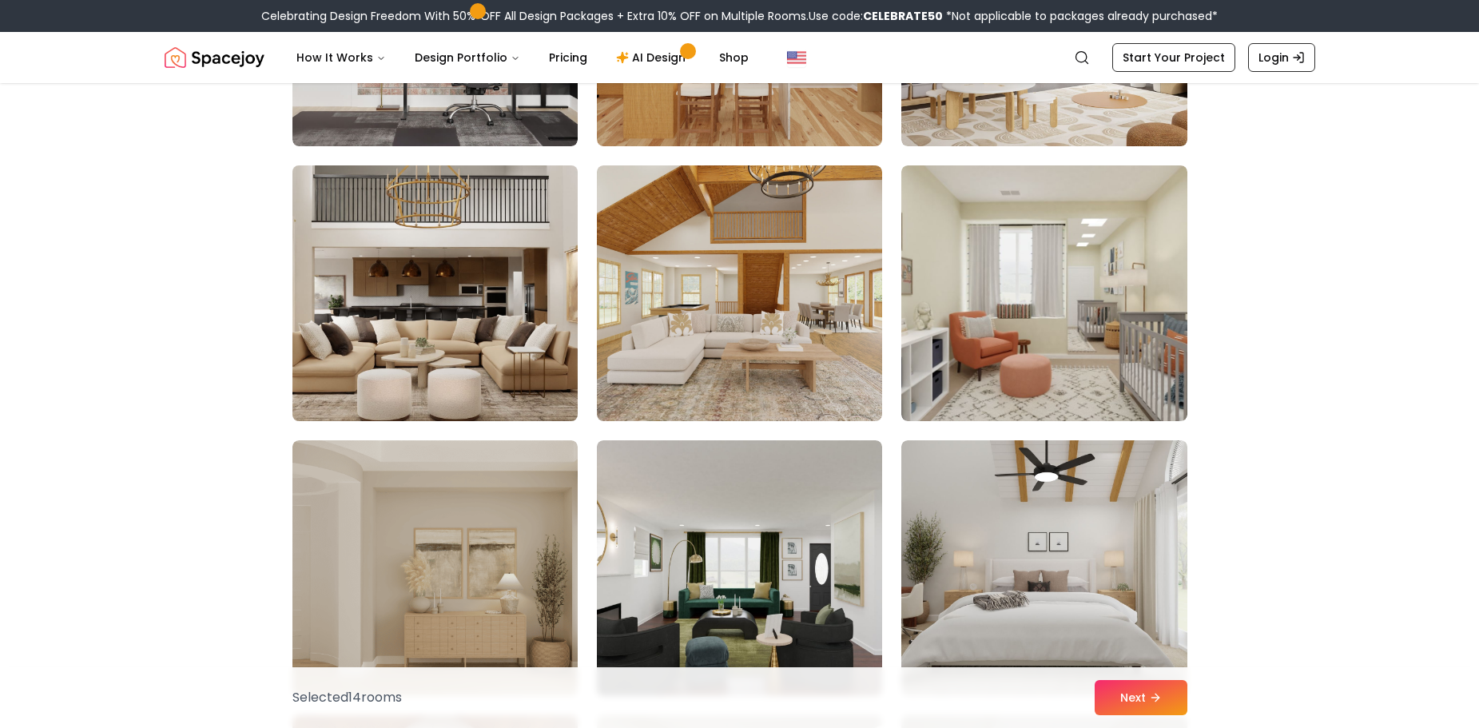
scroll to position [7031, 0]
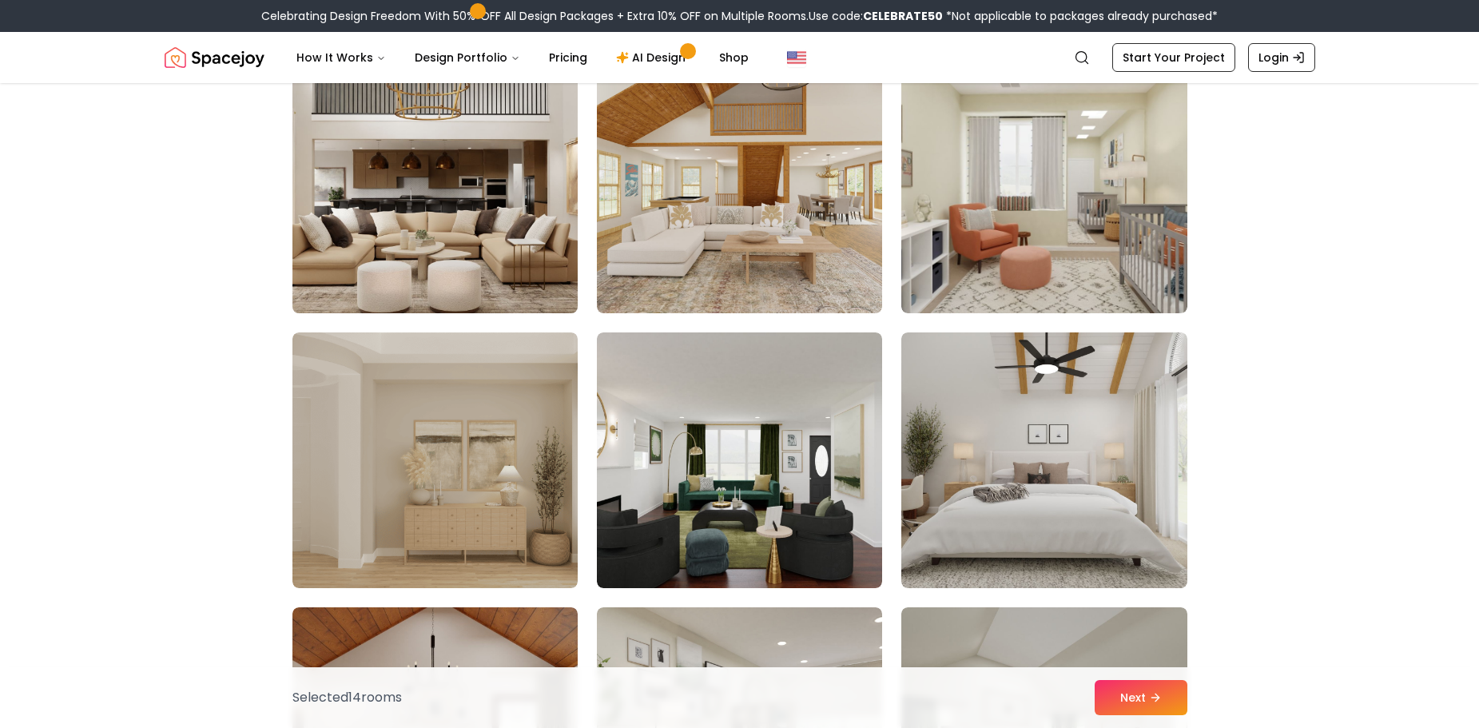
click at [482, 138] on img at bounding box center [435, 185] width 300 height 268
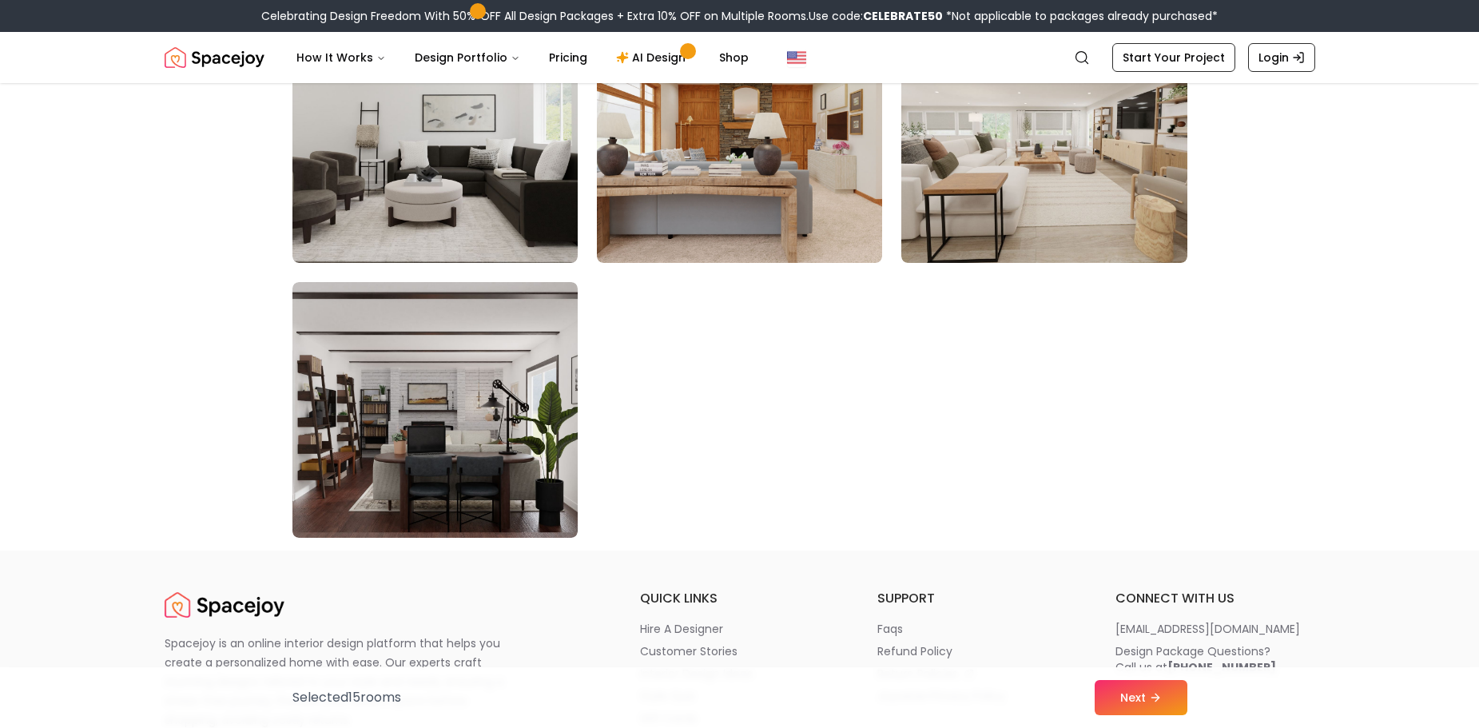
scroll to position [9189, 0]
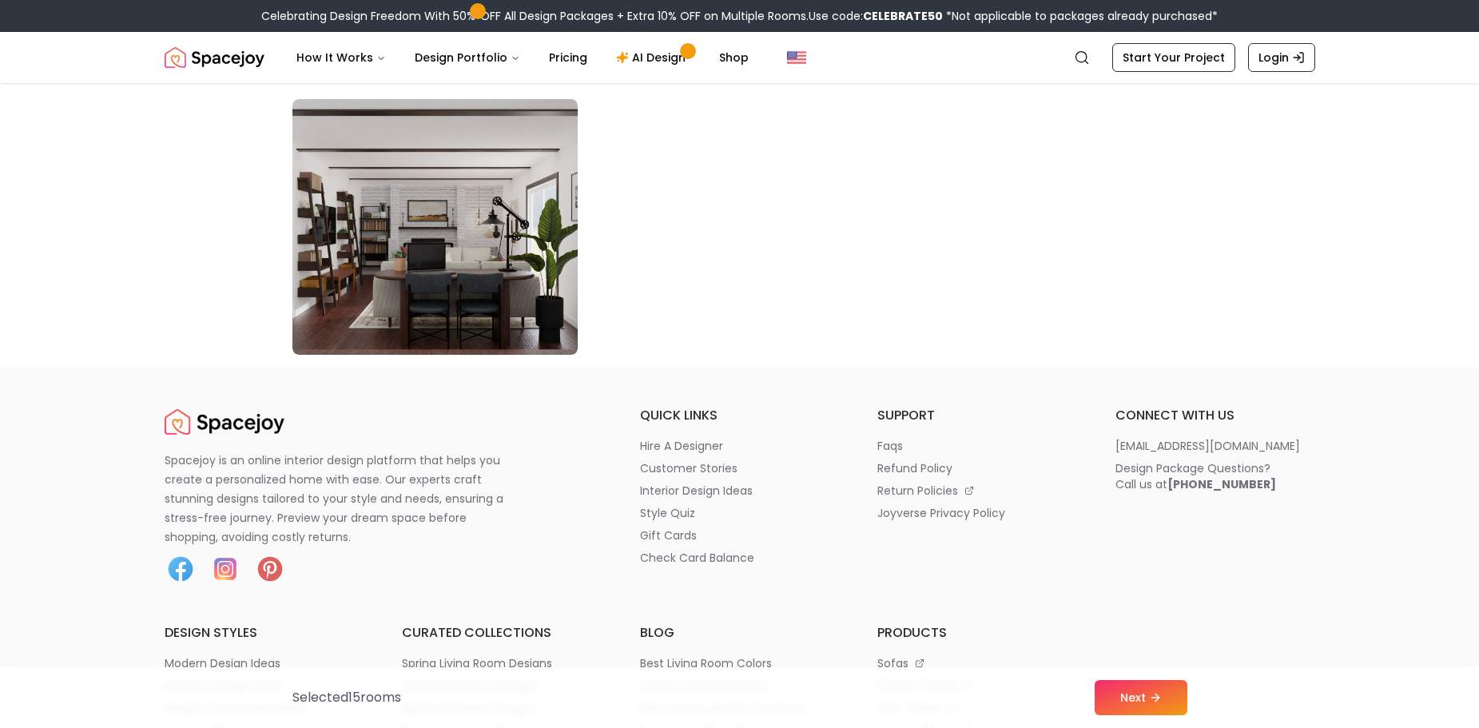
click at [1124, 675] on div "Selected 15 room s Next" at bounding box center [740, 697] width 920 height 61
click at [1126, 688] on button "Next" at bounding box center [1141, 697] width 93 height 35
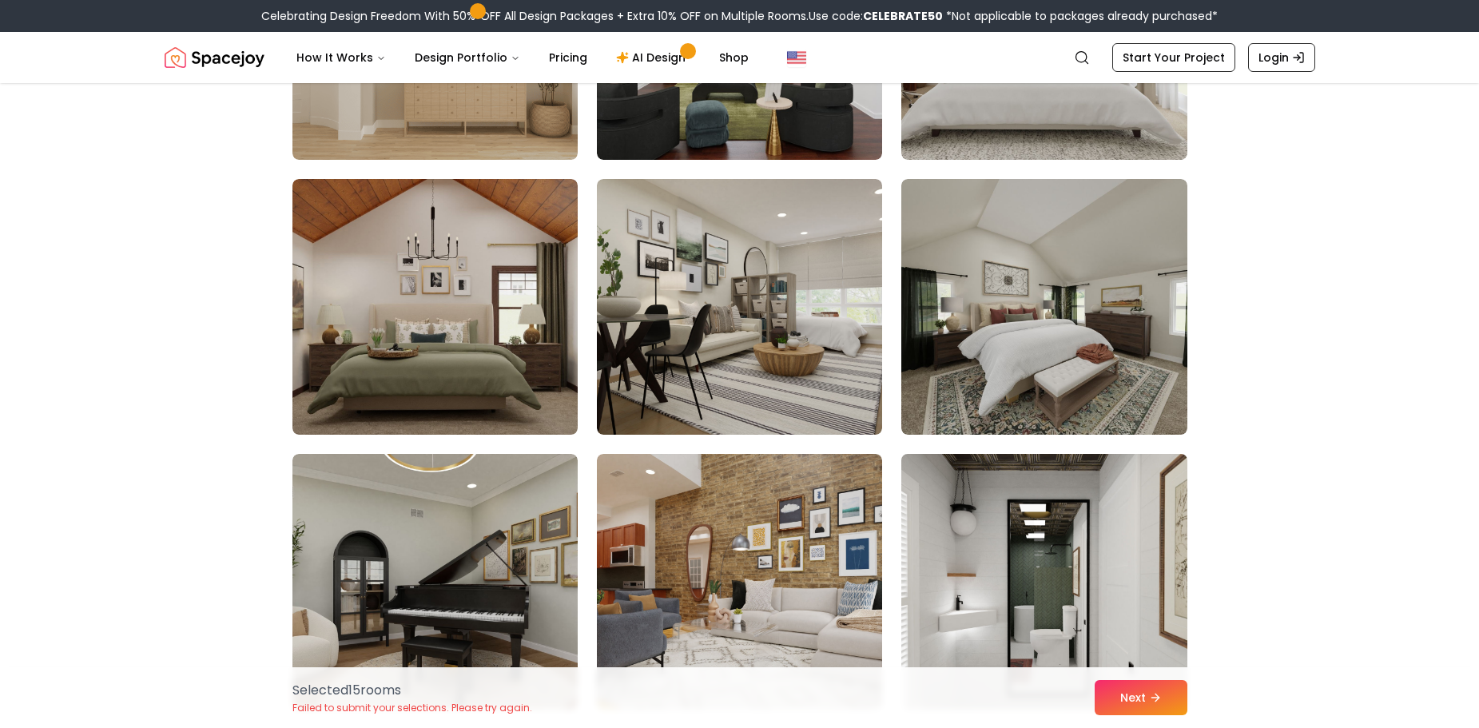
scroll to position [7271, 0]
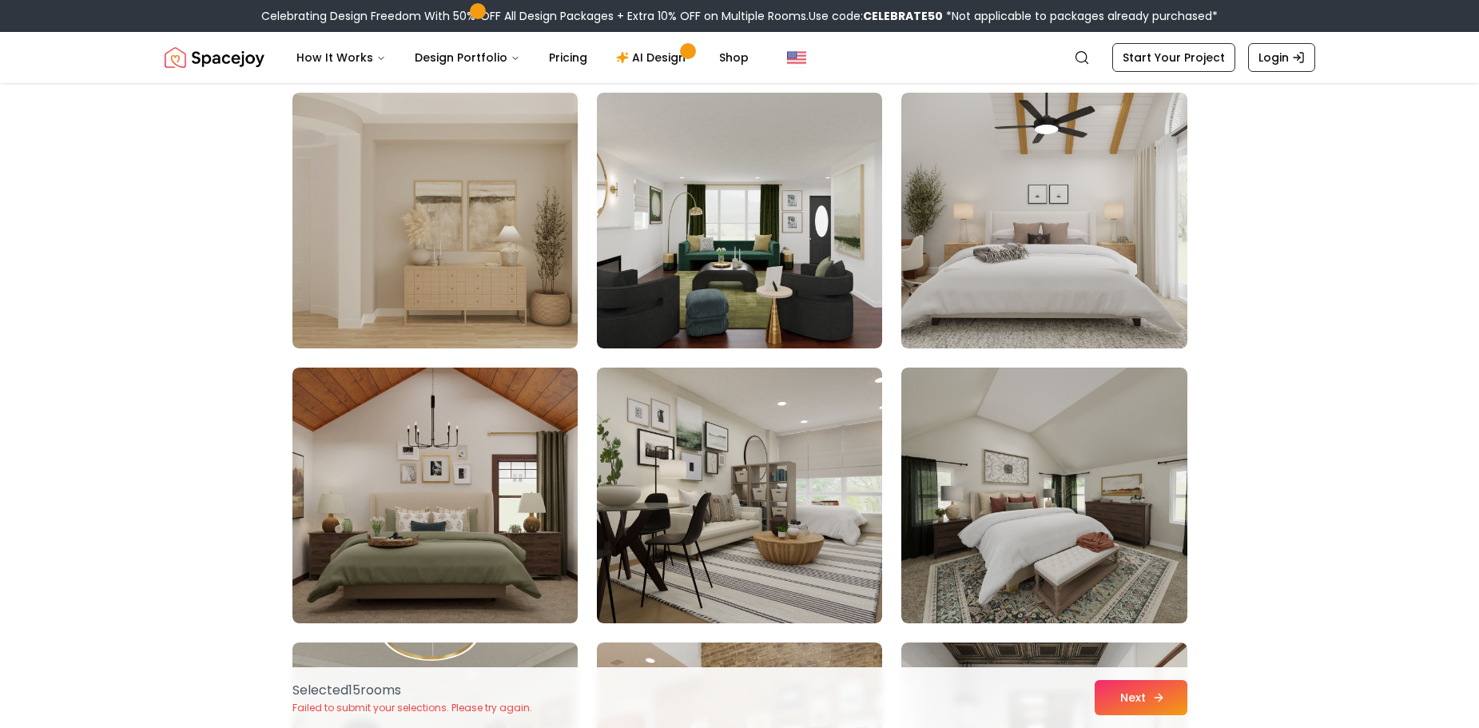
click at [1135, 702] on button "Next" at bounding box center [1141, 697] width 93 height 35
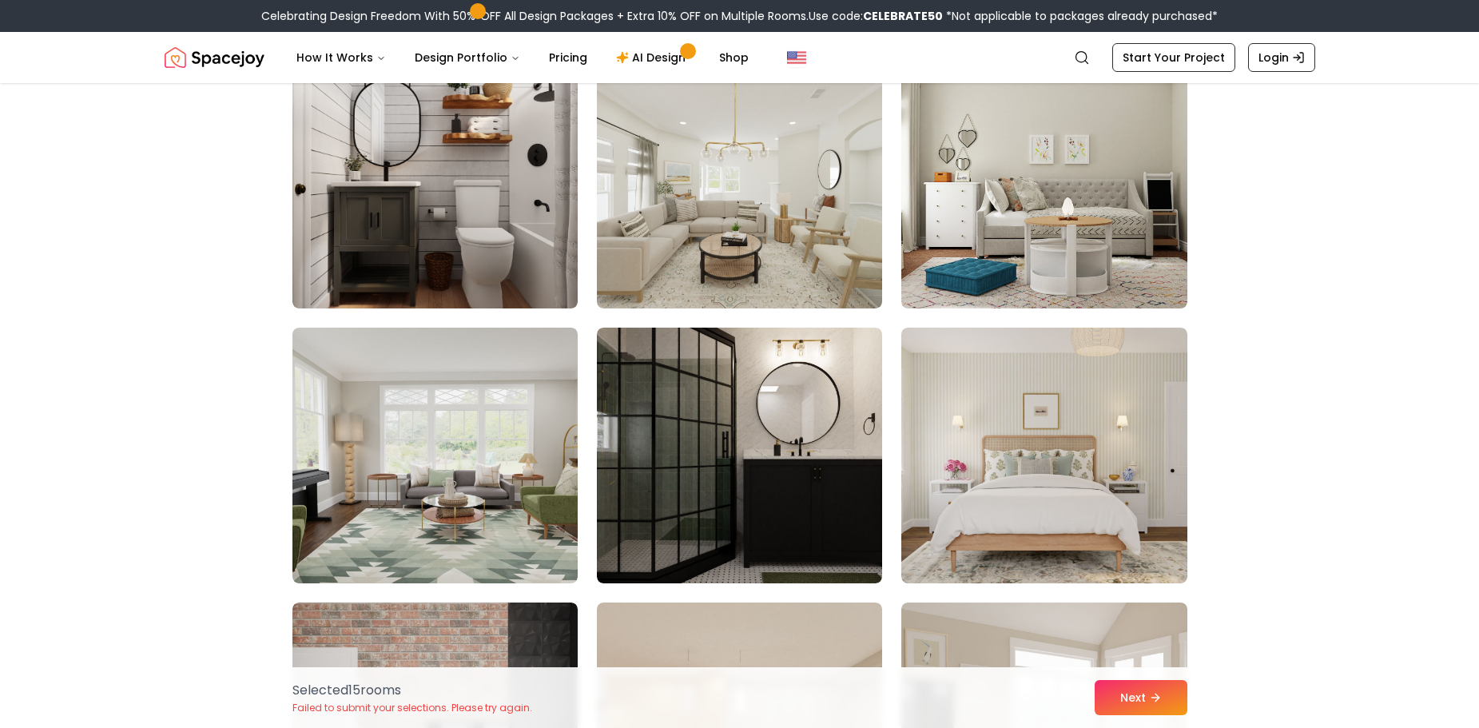
scroll to position [6152, 0]
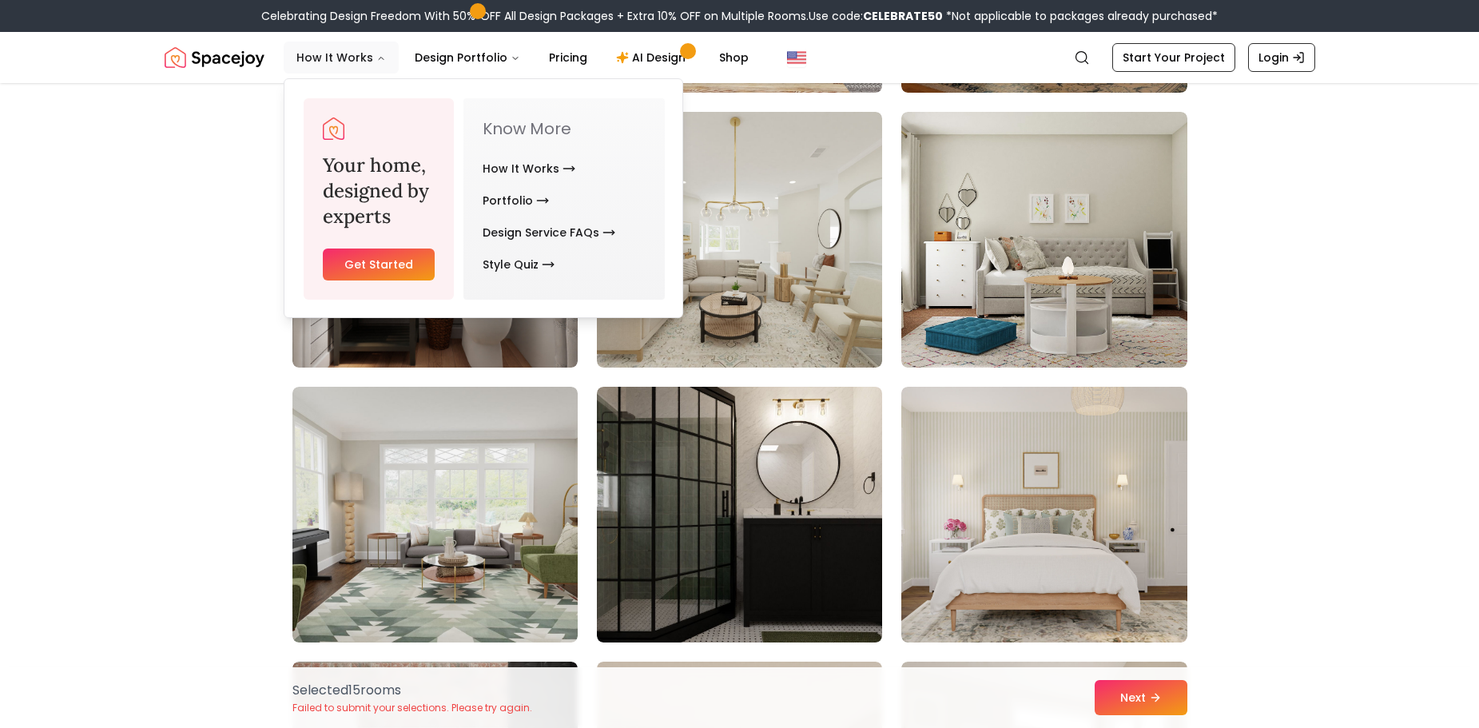
click at [354, 51] on button "How It Works" at bounding box center [341, 58] width 115 height 32
